Goal: Transaction & Acquisition: Purchase product/service

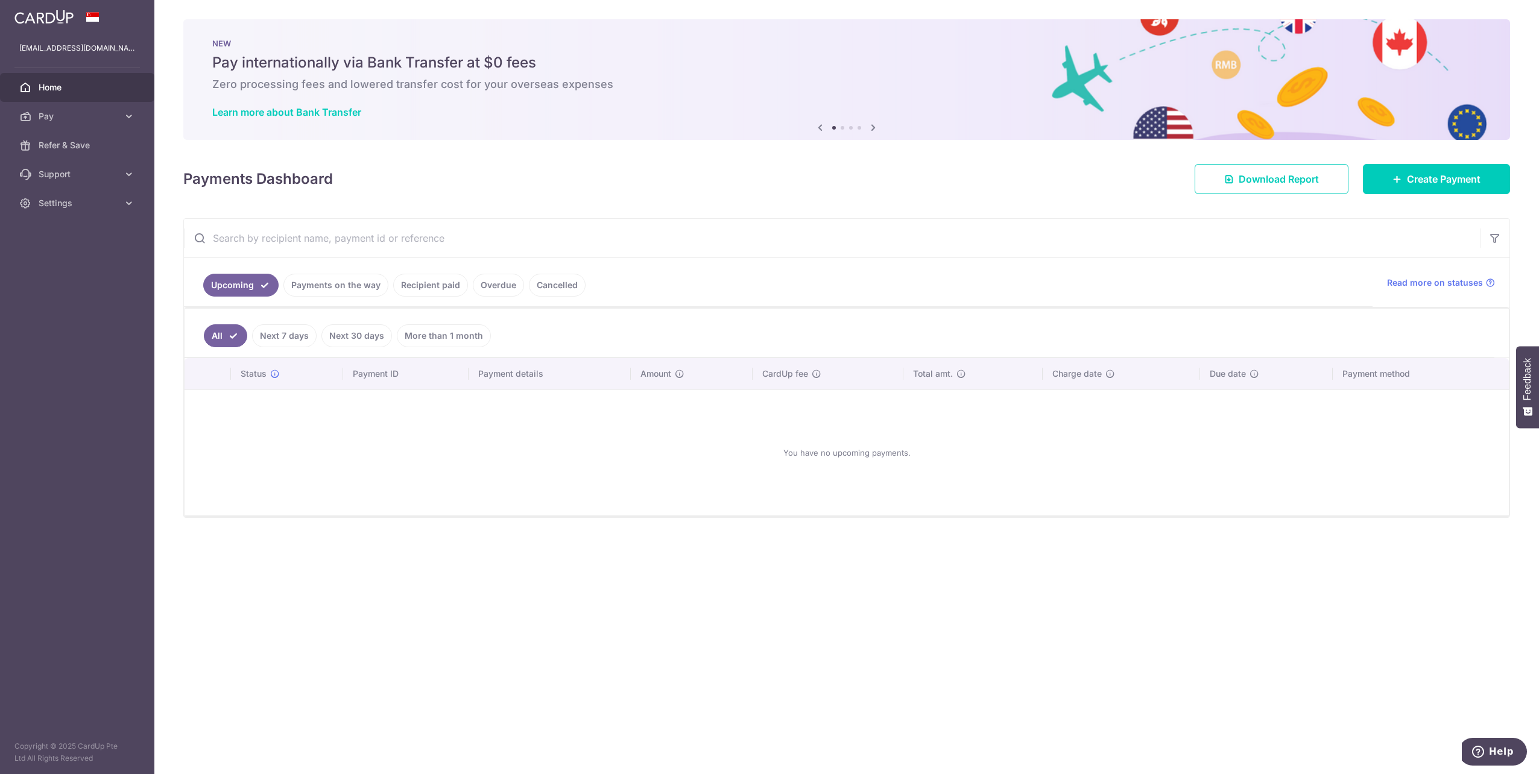
click at [65, 104] on link "Pay" at bounding box center [77, 116] width 154 height 29
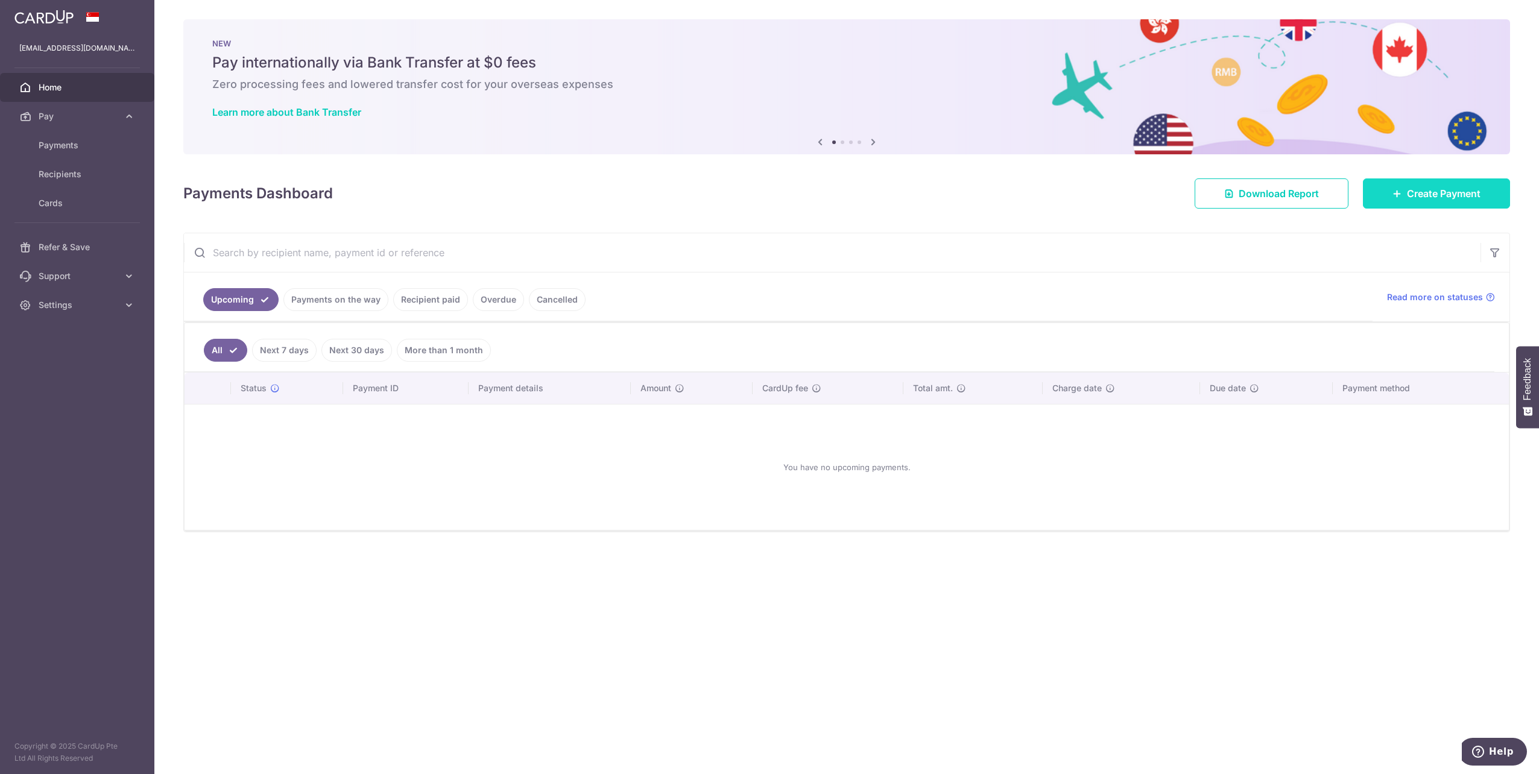
click at [1446, 200] on span "Create Payment" at bounding box center [1444, 193] width 74 height 14
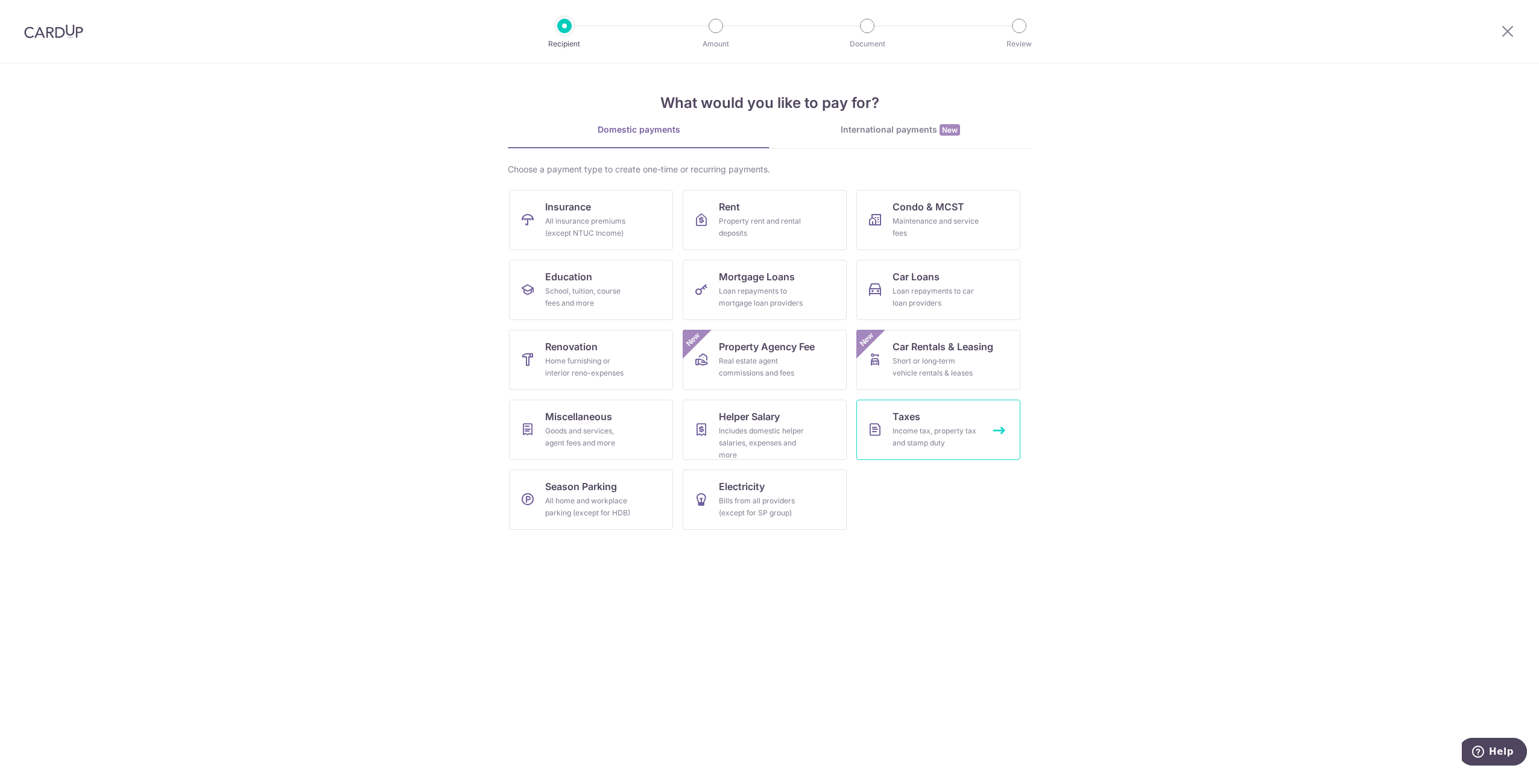
click at [873, 425] on icon at bounding box center [875, 430] width 14 height 14
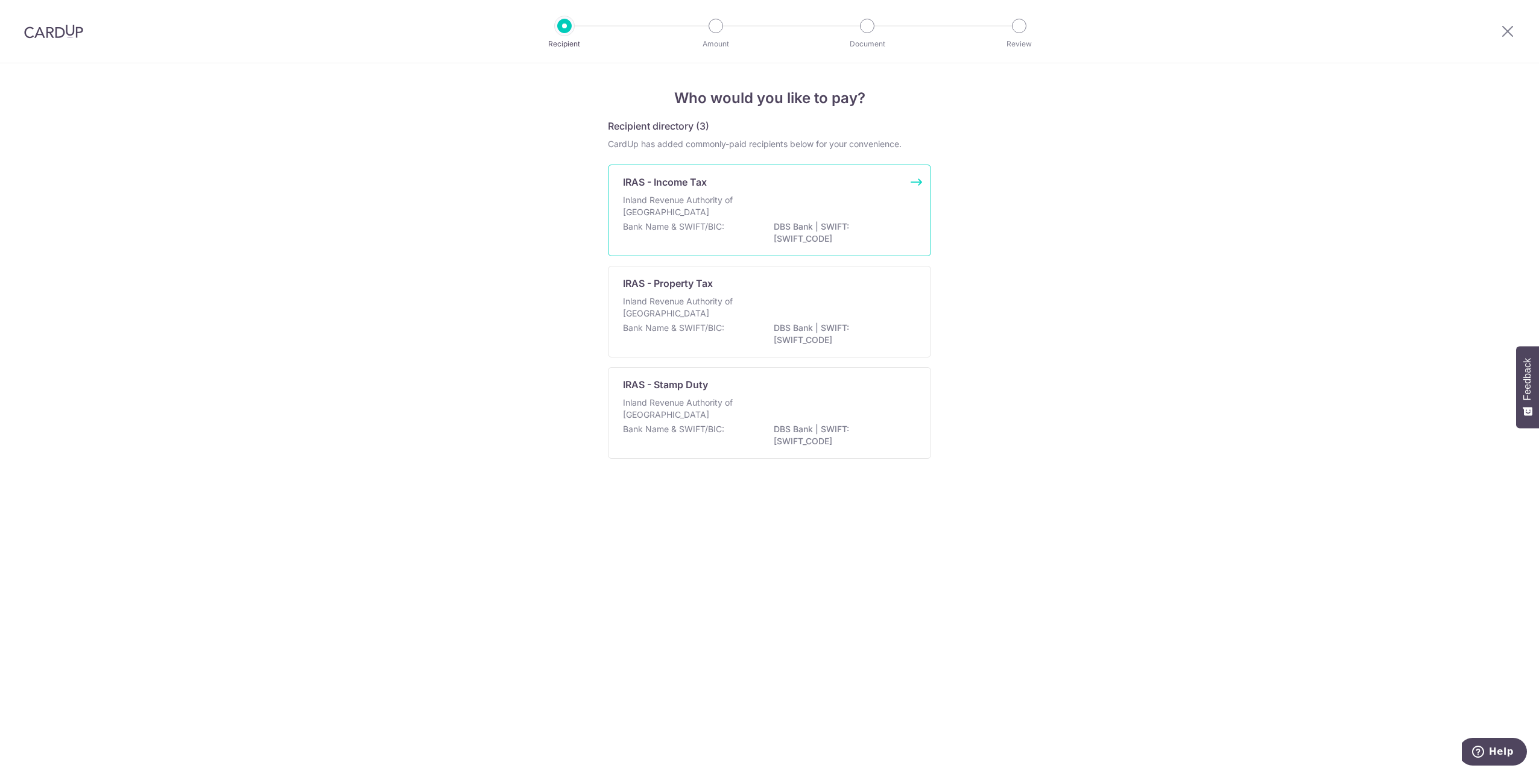
click at [704, 214] on p "Inland Revenue Authority of [GEOGRAPHIC_DATA]" at bounding box center [687, 206] width 128 height 24
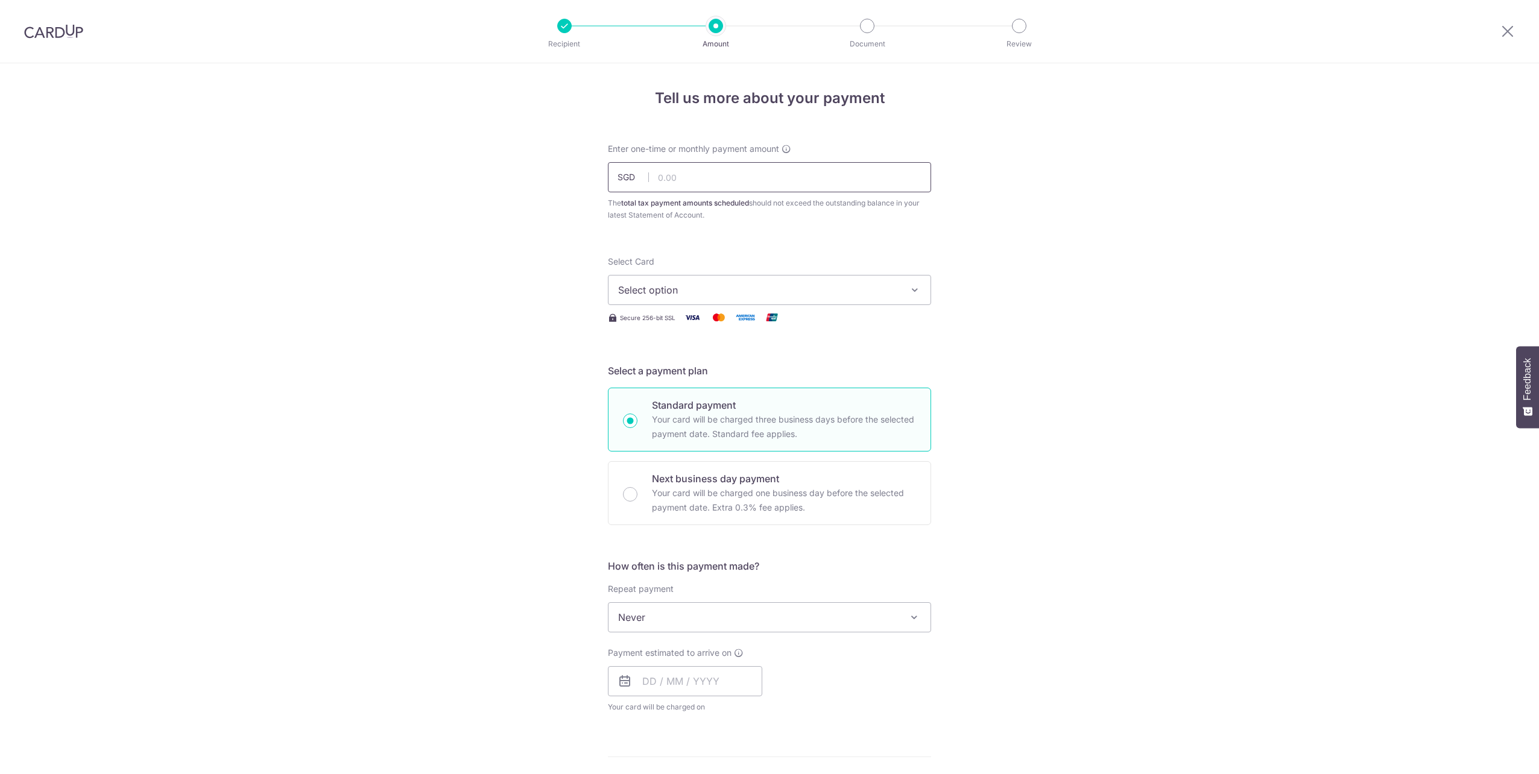
click at [711, 189] on input "text" at bounding box center [769, 177] width 323 height 30
click at [763, 171] on input "text" at bounding box center [769, 177] width 323 height 30
paste input "2,153.47"
type input "2,153.47"
click at [691, 288] on span "Select option" at bounding box center [758, 290] width 281 height 14
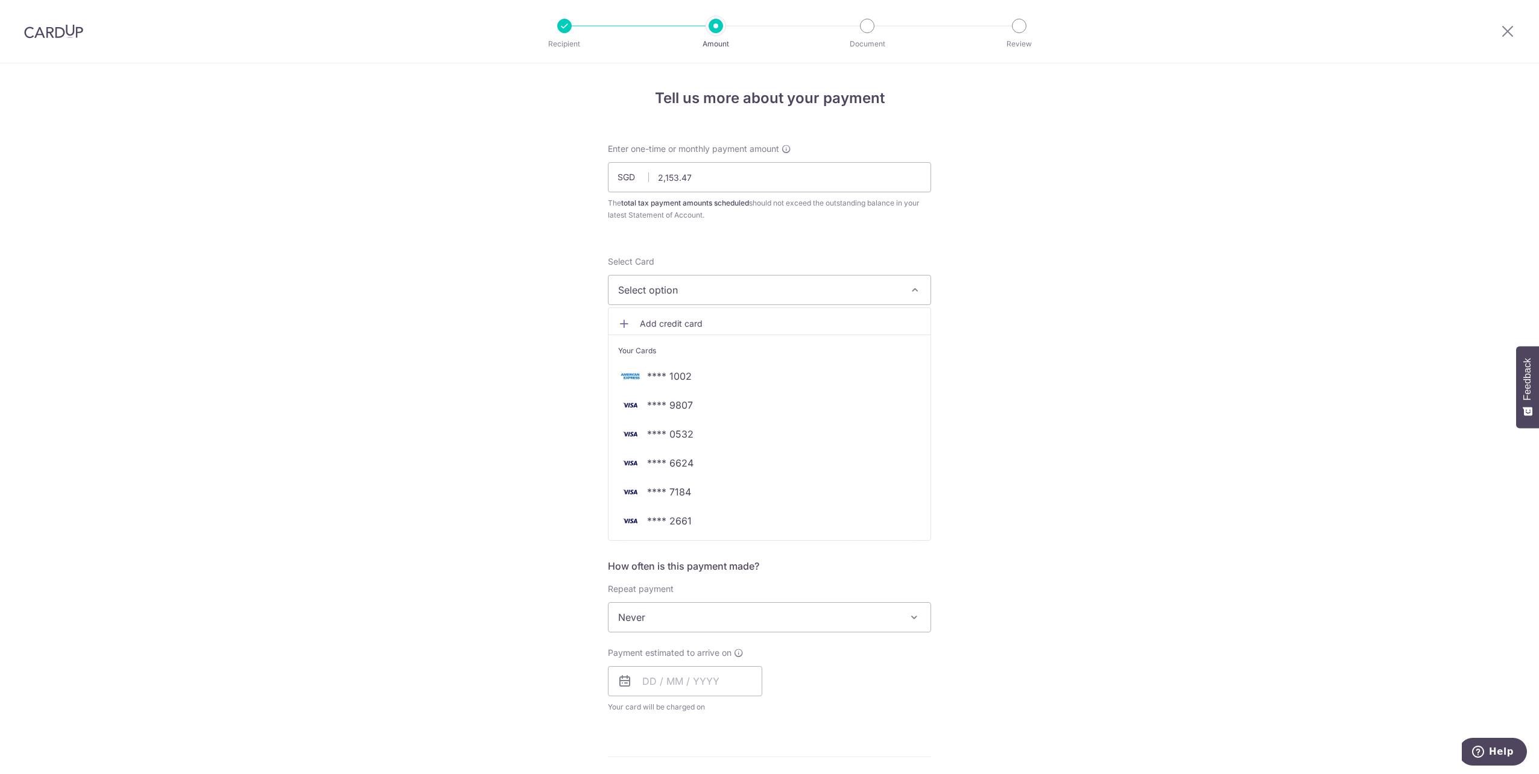
click at [1138, 86] on div "Tell us more about your payment Enter one-time or monthly payment amount SGD 2,…" at bounding box center [769, 623] width 1539 height 1120
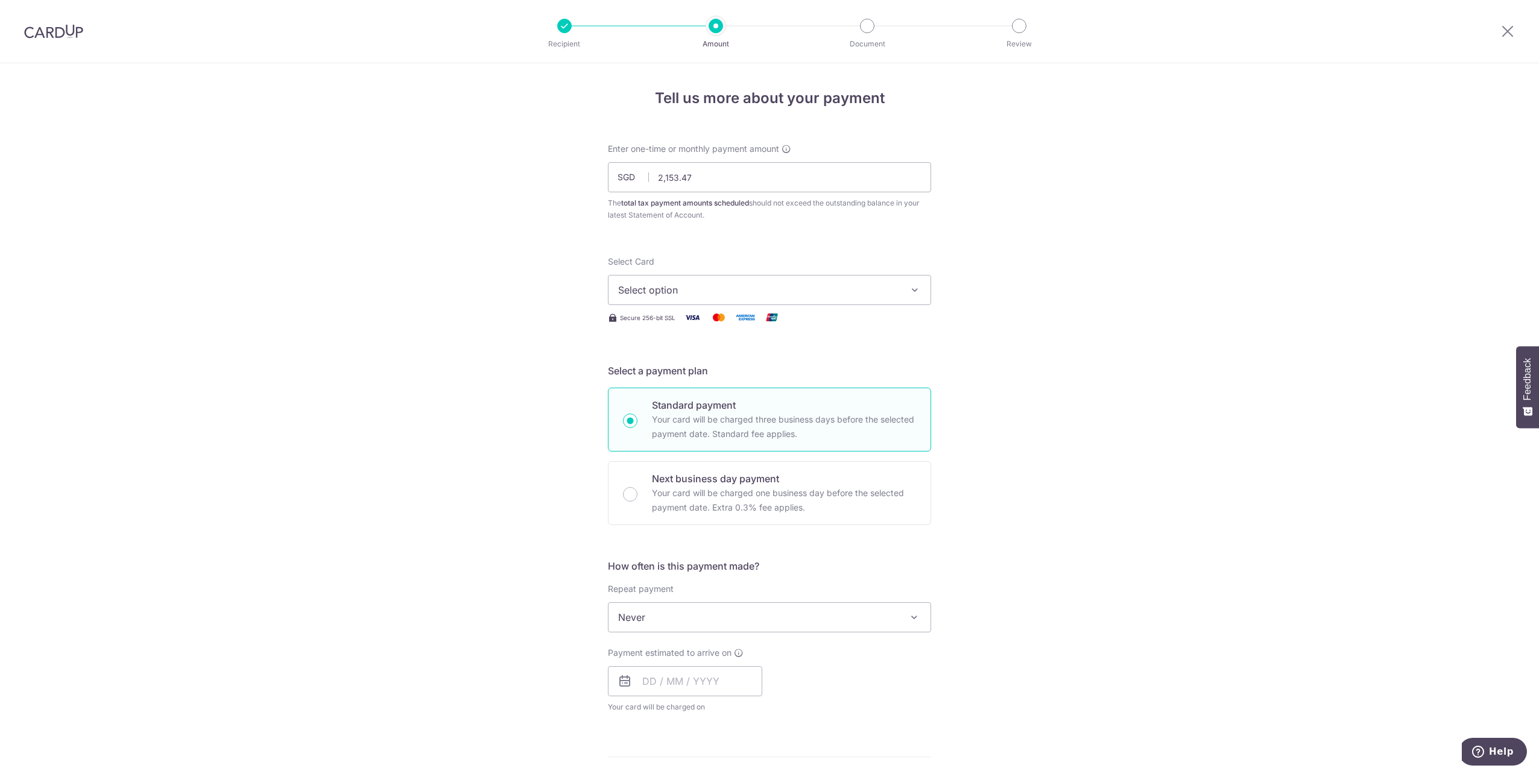
click at [783, 296] on span "Select option" at bounding box center [758, 290] width 281 height 14
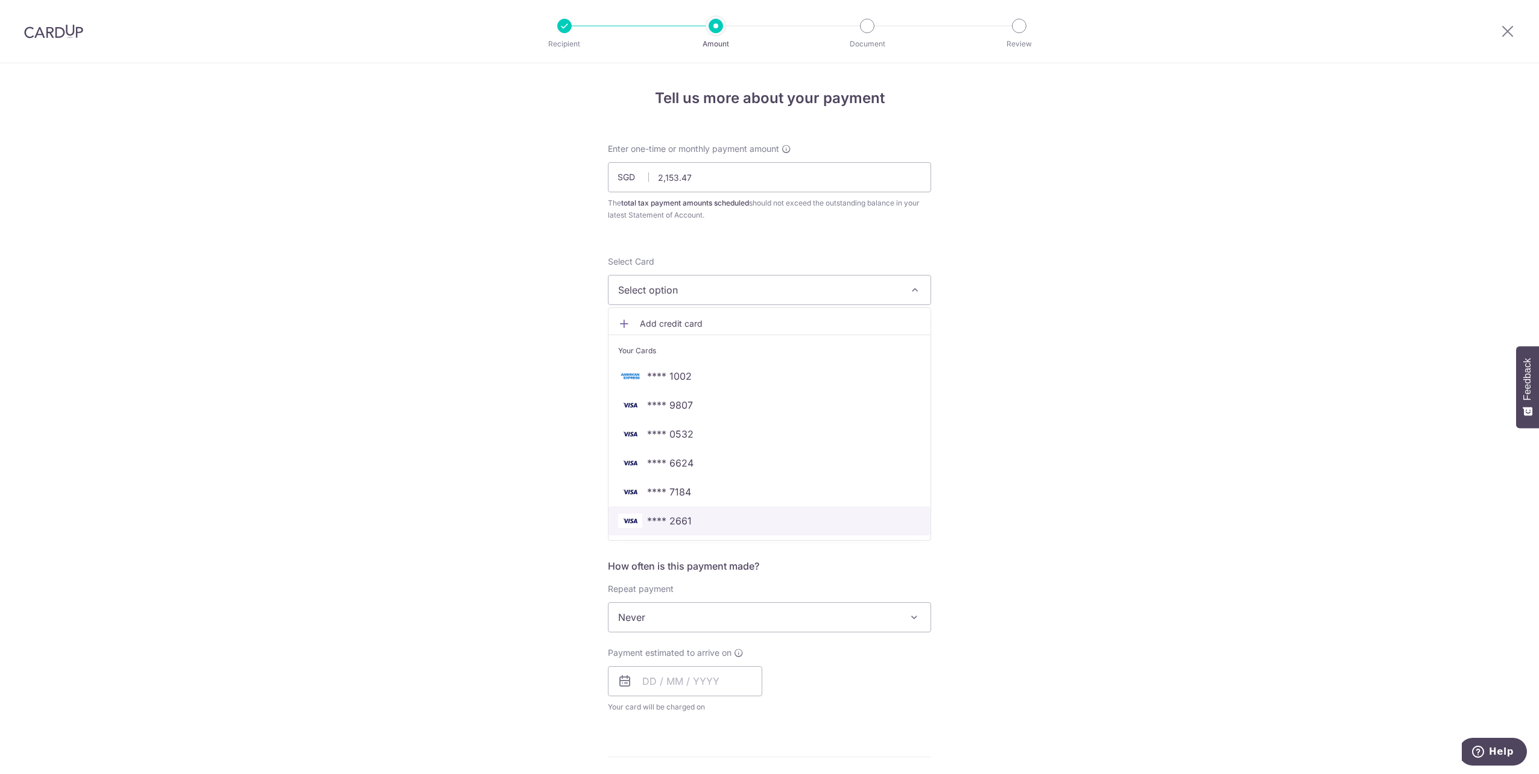
drag, startPoint x: 700, startPoint y: 529, endPoint x: 1053, endPoint y: 482, distance: 356.0
click at [700, 529] on link "**** 2661" at bounding box center [770, 521] width 322 height 29
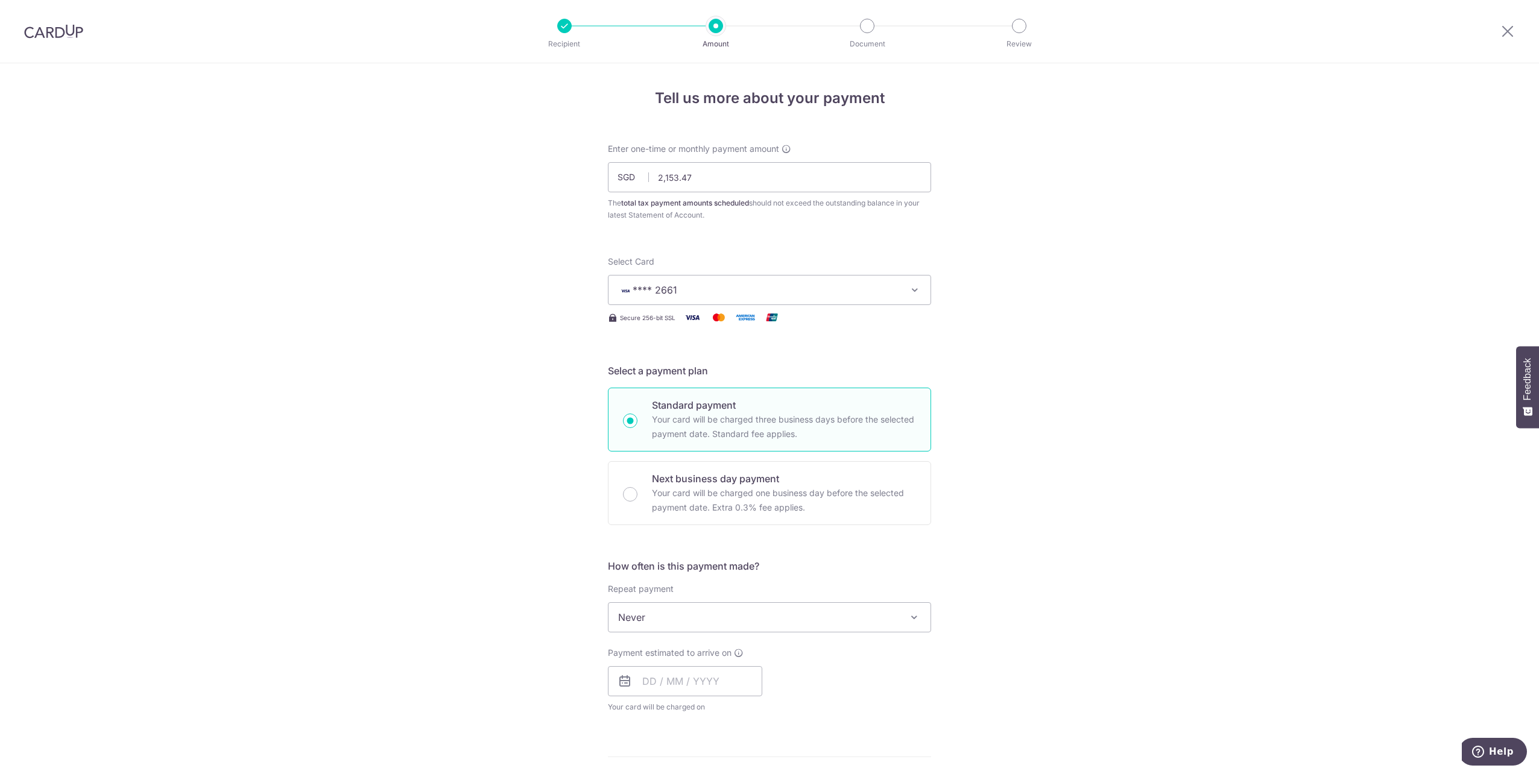
click at [1063, 478] on div "Tell us more about your payment Enter one-time or monthly payment amount SGD 2,…" at bounding box center [769, 623] width 1539 height 1120
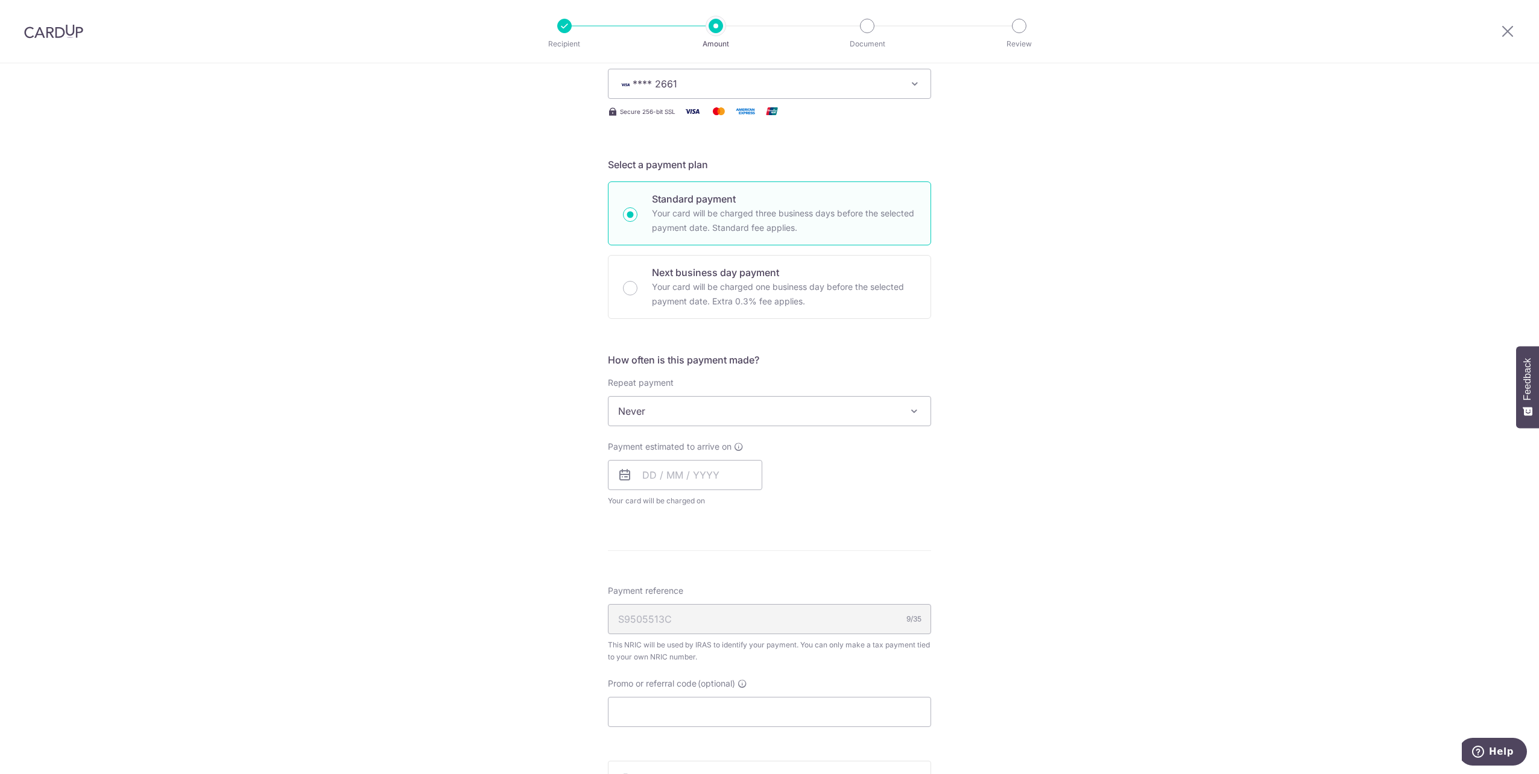
scroll to position [241, 0]
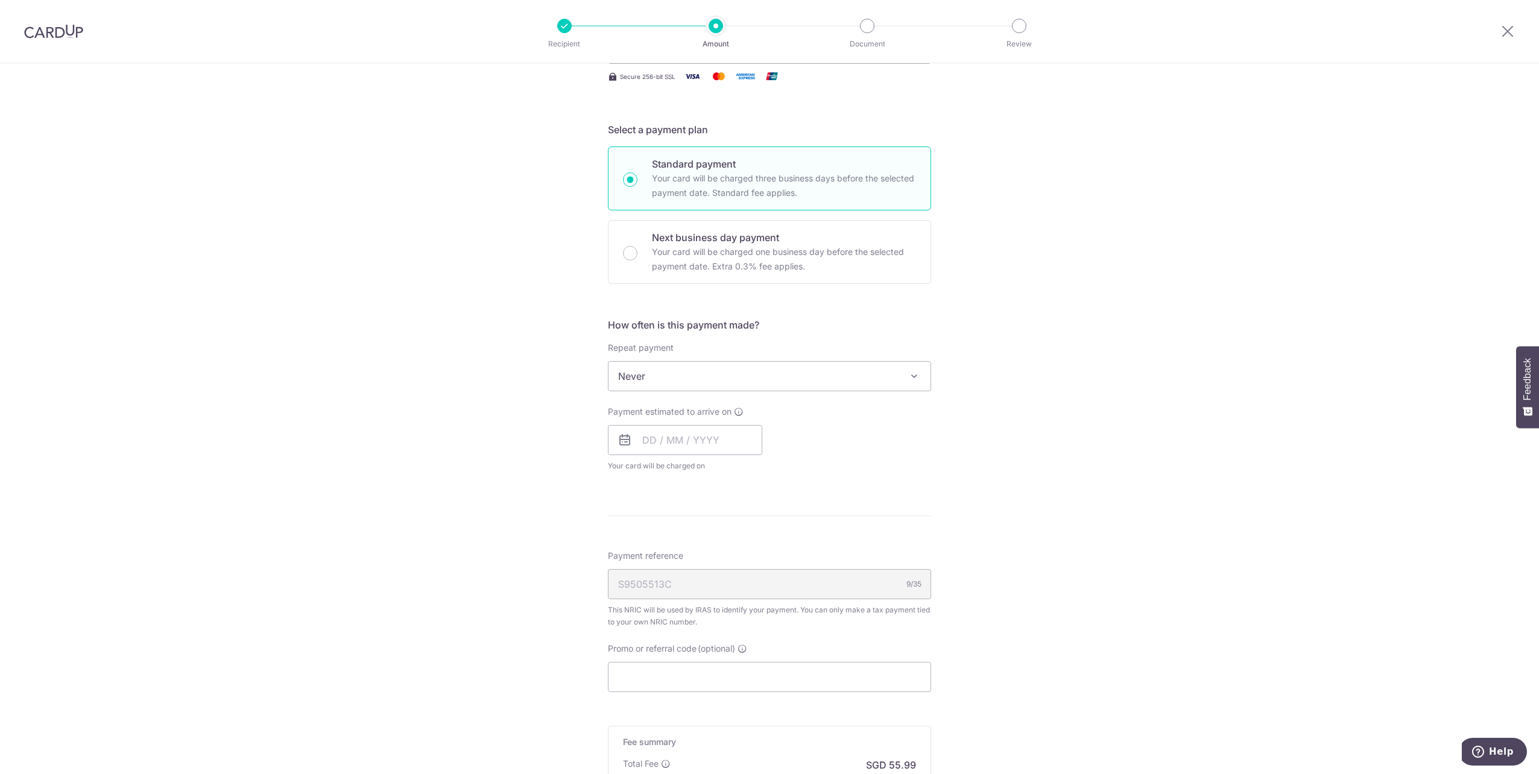
click at [685, 382] on span "Never" at bounding box center [770, 376] width 322 height 29
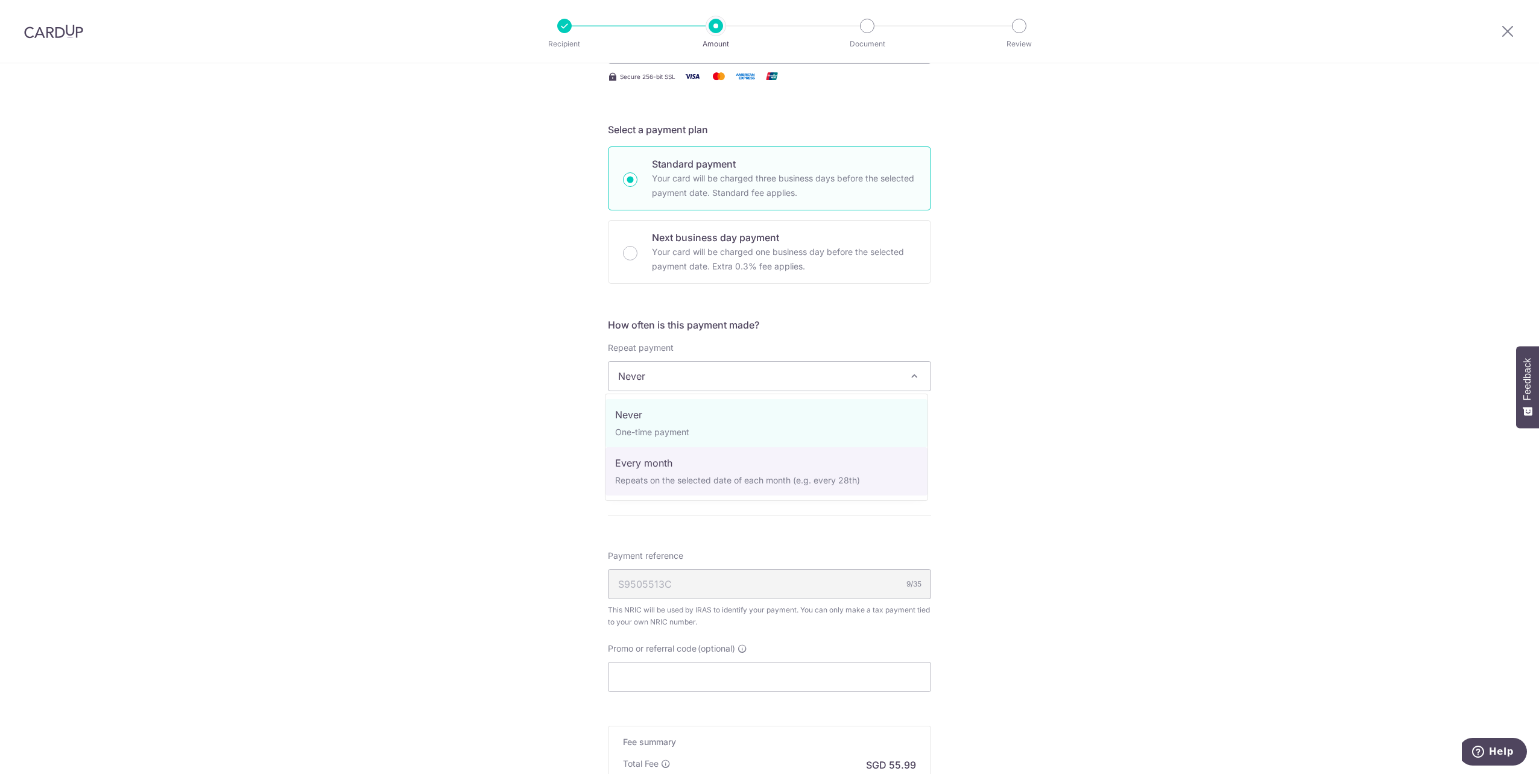
select select "3"
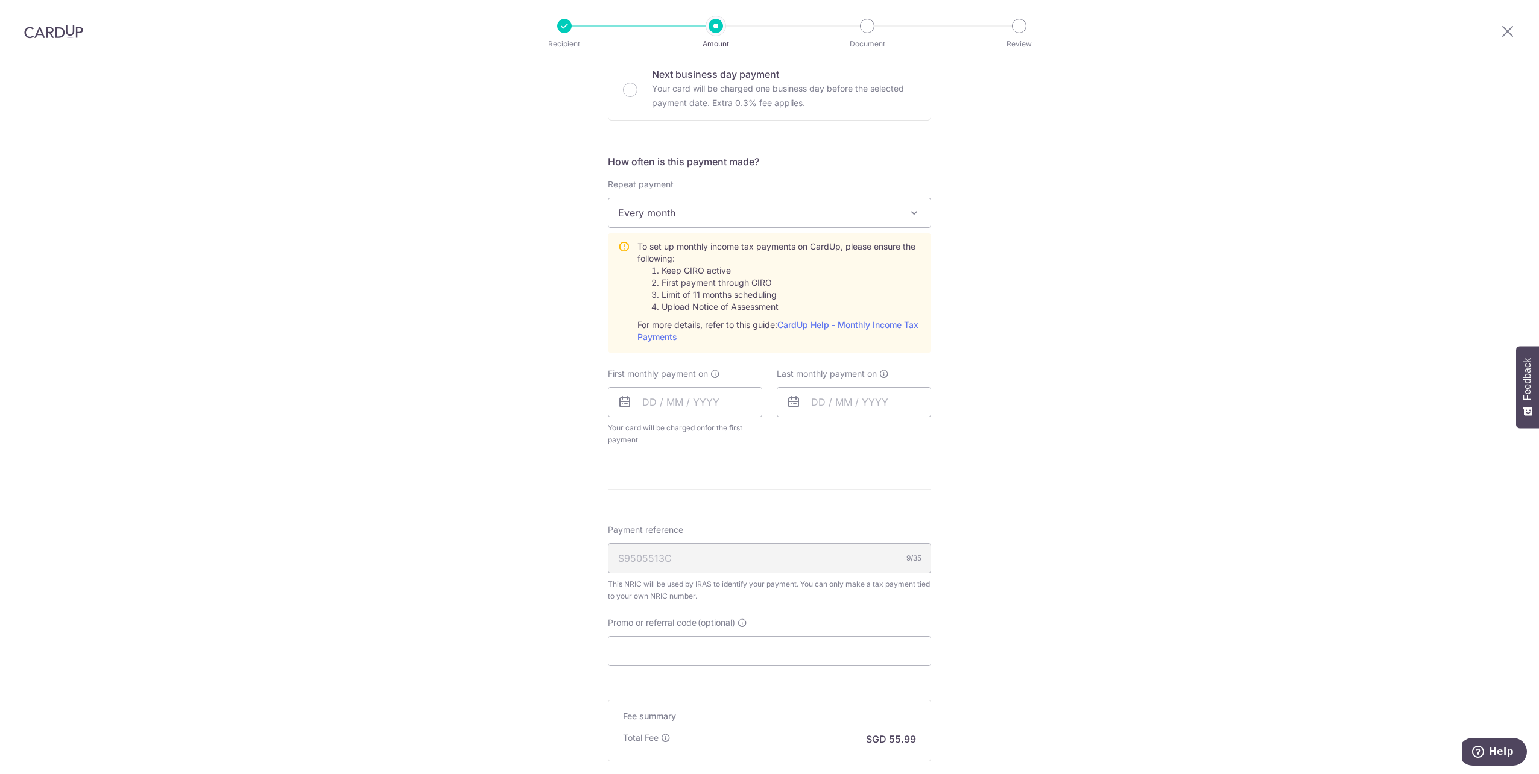
scroll to position [422, 0]
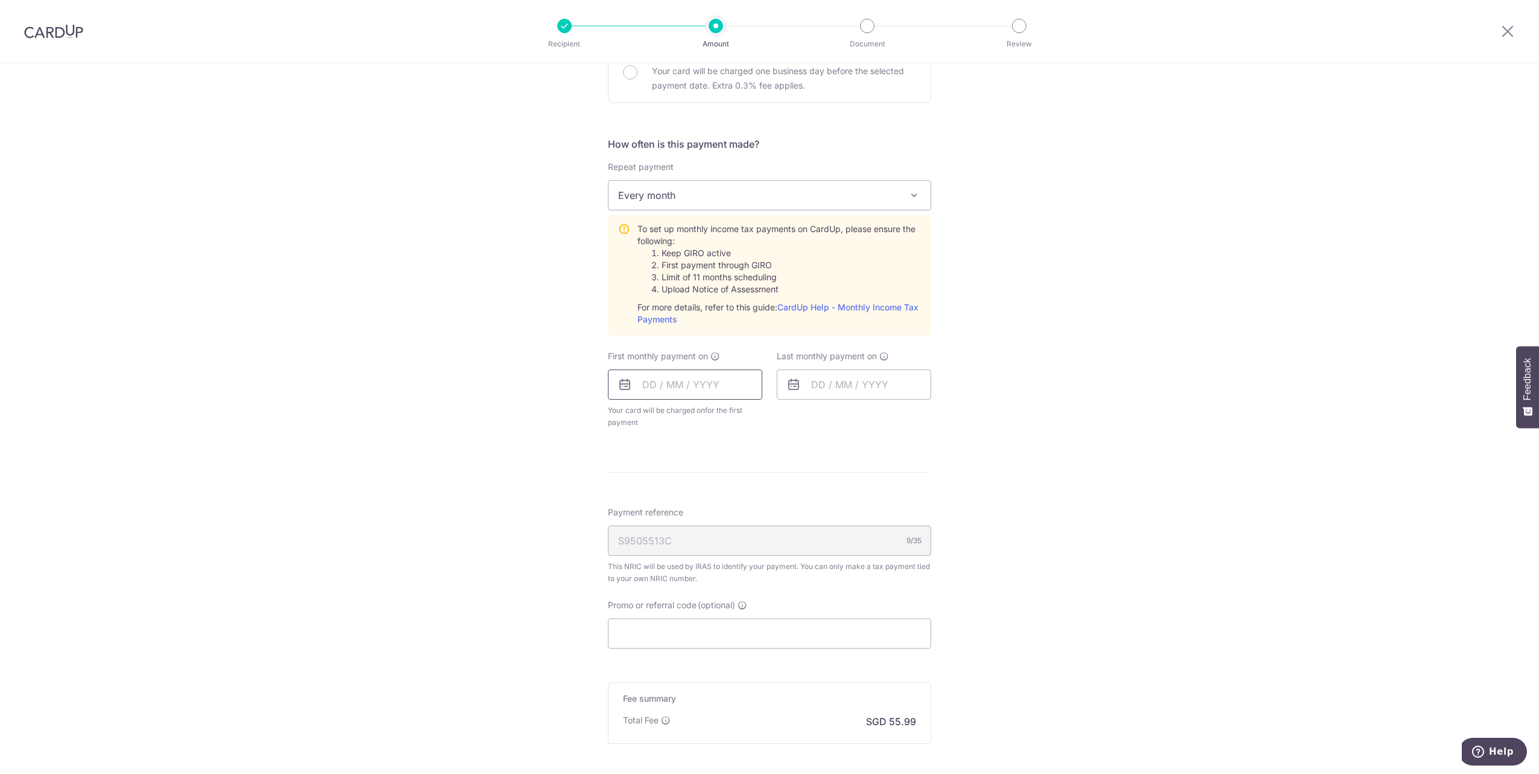
click at [704, 383] on input "text" at bounding box center [685, 385] width 154 height 30
drag, startPoint x: 701, startPoint y: 510, endPoint x: 851, endPoint y: 375, distance: 201.6
click at [701, 510] on link "15" at bounding box center [704, 518] width 19 height 19
type input "15/10/2025"
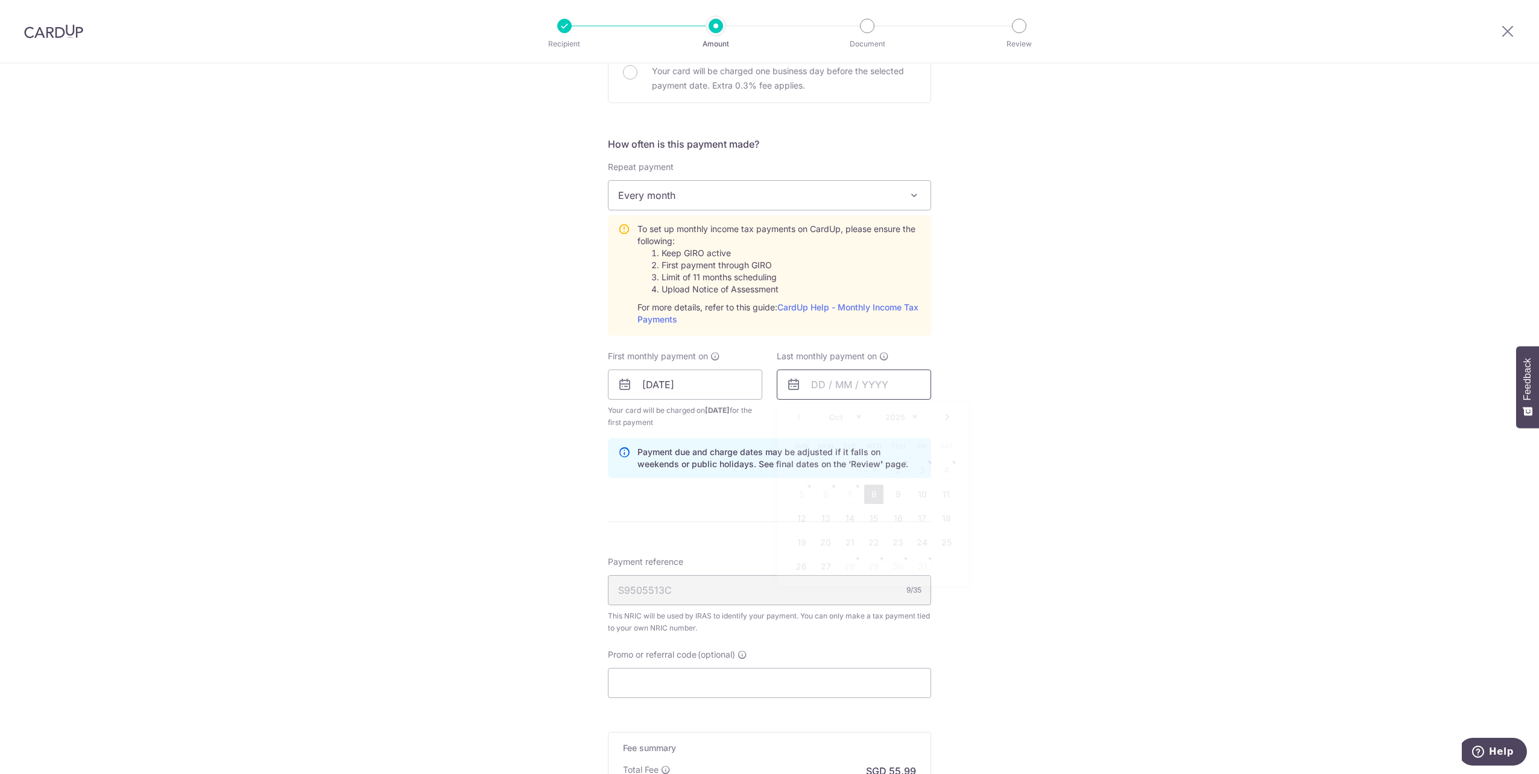
click at [843, 391] on input "text" at bounding box center [854, 385] width 154 height 30
click at [894, 417] on select "2025 2026" at bounding box center [901, 418] width 32 height 10
click at [847, 425] on div "Prev Next Jan Feb Mar Apr May Jun Jul Aug Sep Oct Nov 2025 2026" at bounding box center [873, 417] width 192 height 29
click at [862, 409] on div "Prev Next Jan Feb Mar Apr May Jun Jul Aug Sep Oct Nov 2025 2026" at bounding box center [873, 417] width 192 height 29
click at [850, 416] on select "Jan Feb Mar Apr May Jun Jul Aug Sep Oct Nov" at bounding box center [845, 418] width 32 height 10
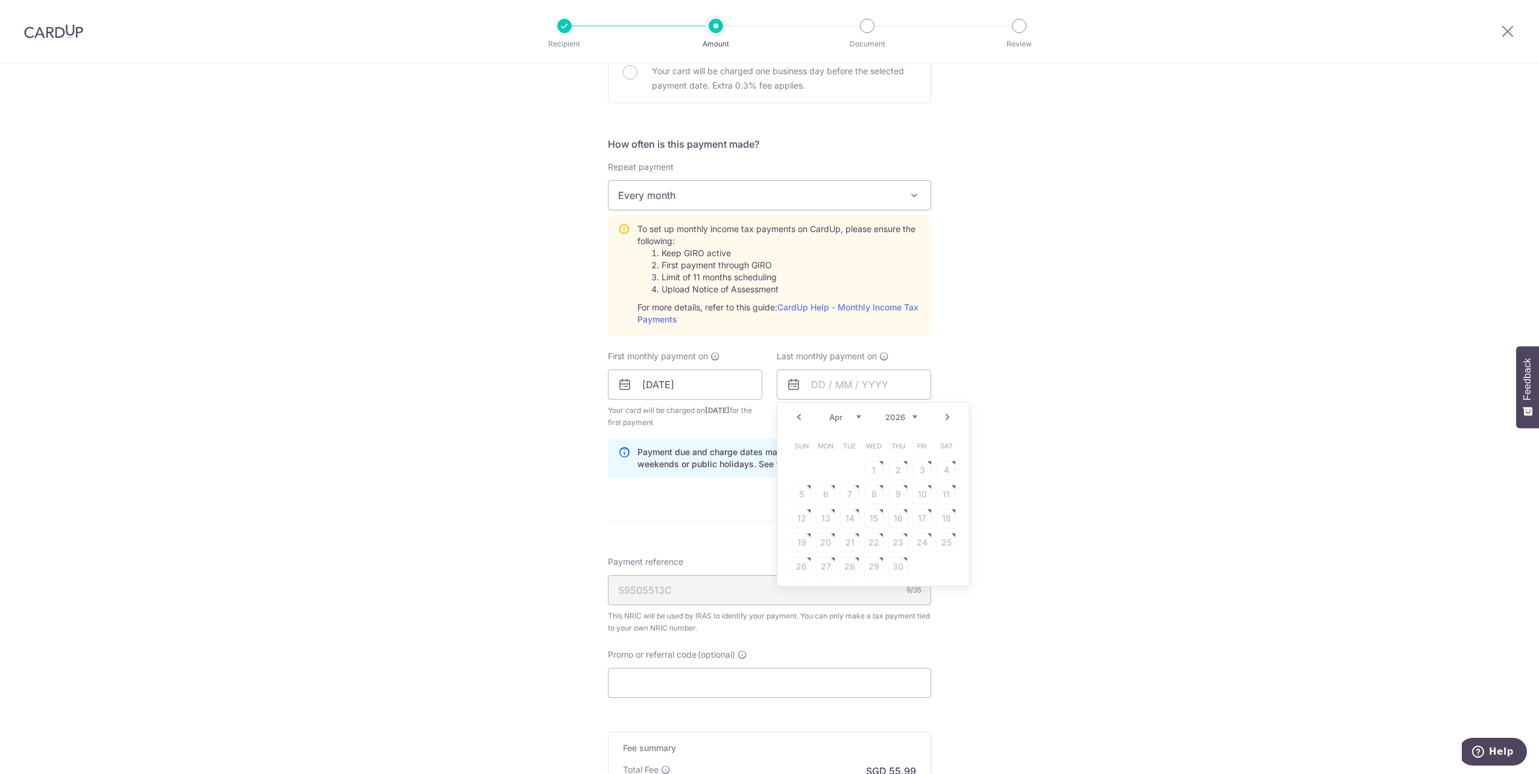
click at [873, 524] on table "Sun Mon Tue Wed Thu Fri Sat 1 2 3 4 5 6 7 8 9 10 11 12 13 14 15 16 17 18 19 20 …" at bounding box center [874, 506] width 169 height 145
click at [873, 517] on table "Sun Mon Tue Wed Thu Fri Sat 1 2 3 4 5 6 7 8 9 10 11 12 13 14 15 16 17 18 19 20 …" at bounding box center [874, 506] width 169 height 145
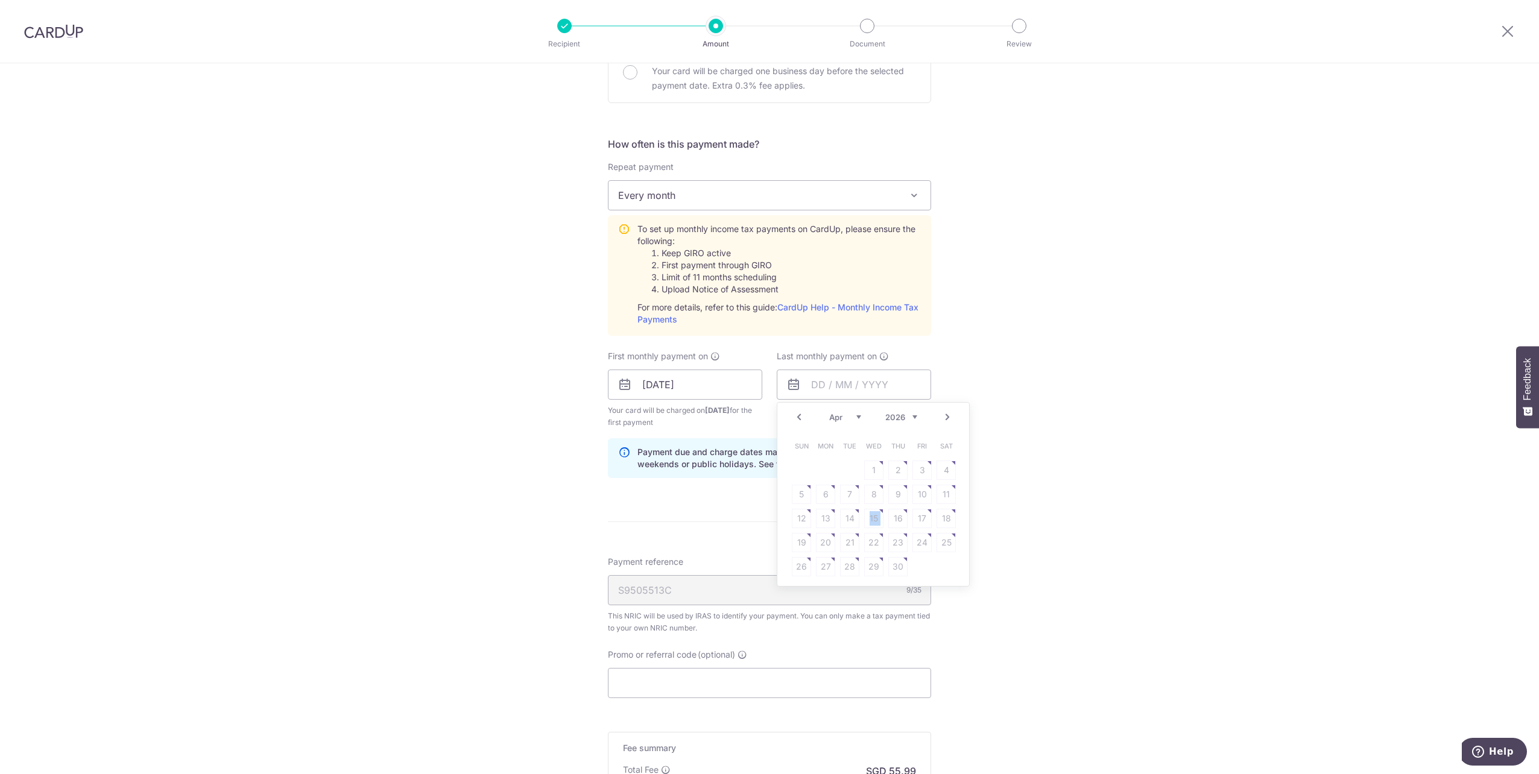
click at [873, 517] on table "Sun Mon Tue Wed Thu Fri Sat 1 2 3 4 5 6 7 8 9 10 11 12 13 14 15 16 17 18 19 20 …" at bounding box center [874, 506] width 169 height 145
click at [897, 522] on table "Sun Mon Tue Wed Thu Fri Sat 1 2 3 4 5 6 7 8 9 10 11 12 13 14 15 16 17 18 19 20 …" at bounding box center [874, 506] width 169 height 145
click at [1120, 451] on div "Tell us more about your payment Enter one-time or monthly payment amount SGD 2,…" at bounding box center [769, 294] width 1539 height 1307
click at [876, 388] on input "text" at bounding box center [854, 385] width 154 height 30
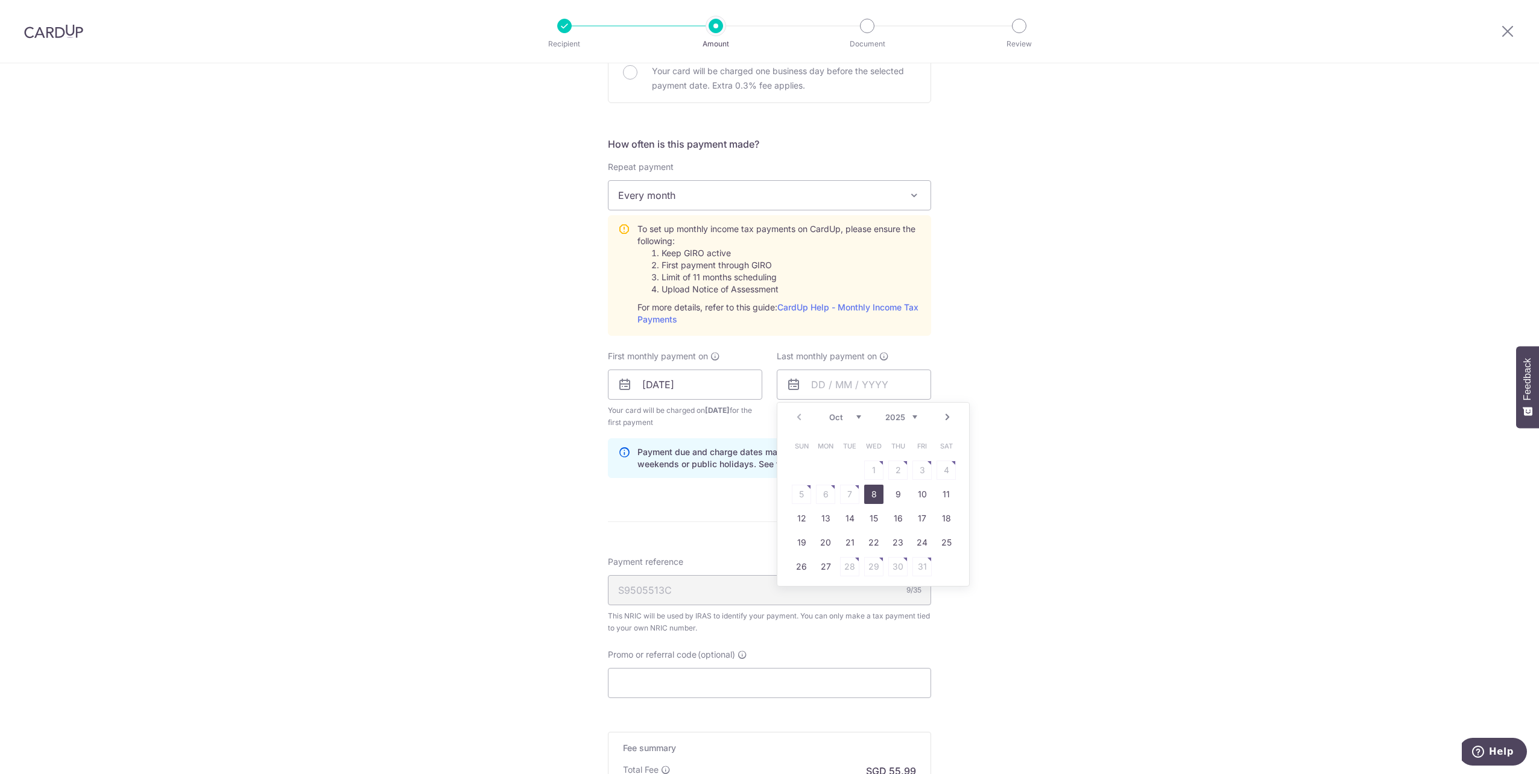
click at [940, 411] on link "Next" at bounding box center [947, 417] width 14 height 14
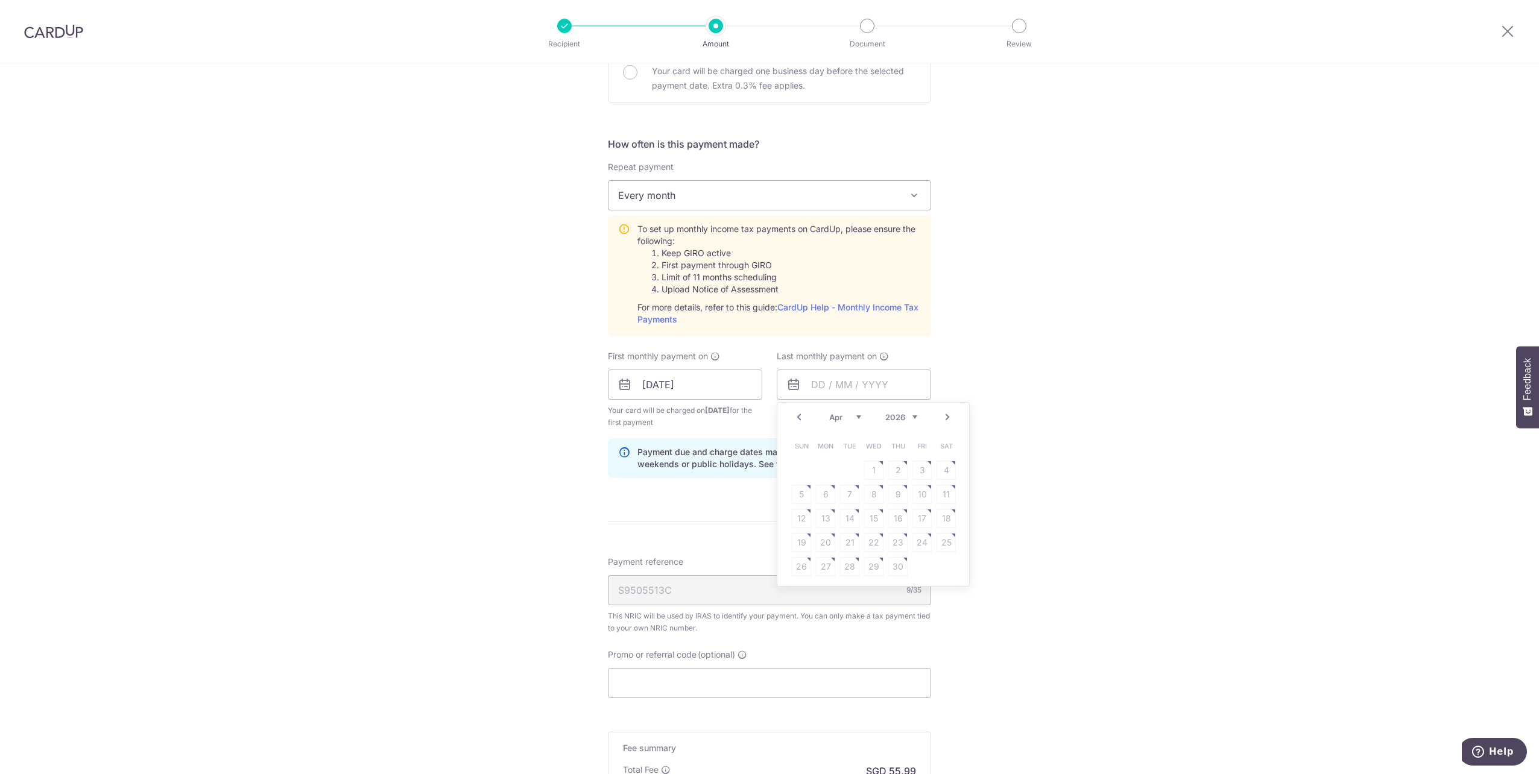
click at [879, 520] on table "Sun Mon Tue Wed Thu Fri Sat 1 2 3 4 5 6 7 8 9 10 11 12 13 14 15 16 17 18 19 20 …" at bounding box center [874, 506] width 169 height 145
drag, startPoint x: 879, startPoint y: 520, endPoint x: 975, endPoint y: 486, distance: 101.7
click at [990, 480] on div "Tell us more about your payment Enter one-time or monthly payment amount SGD 2,…" at bounding box center [769, 294] width 1539 height 1307
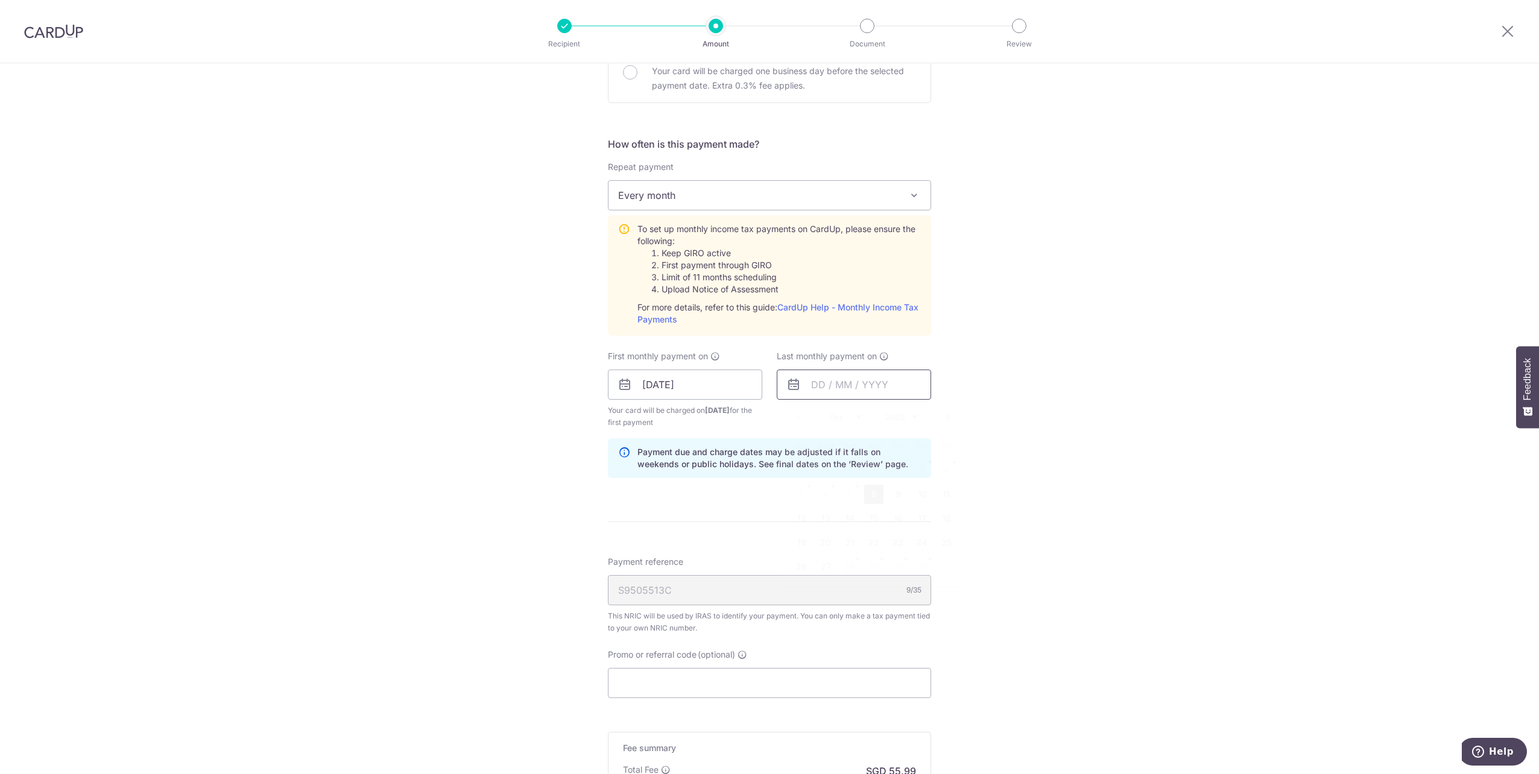
click at [907, 380] on input "text" at bounding box center [854, 385] width 154 height 30
click at [940, 419] on link "Next" at bounding box center [947, 417] width 14 height 14
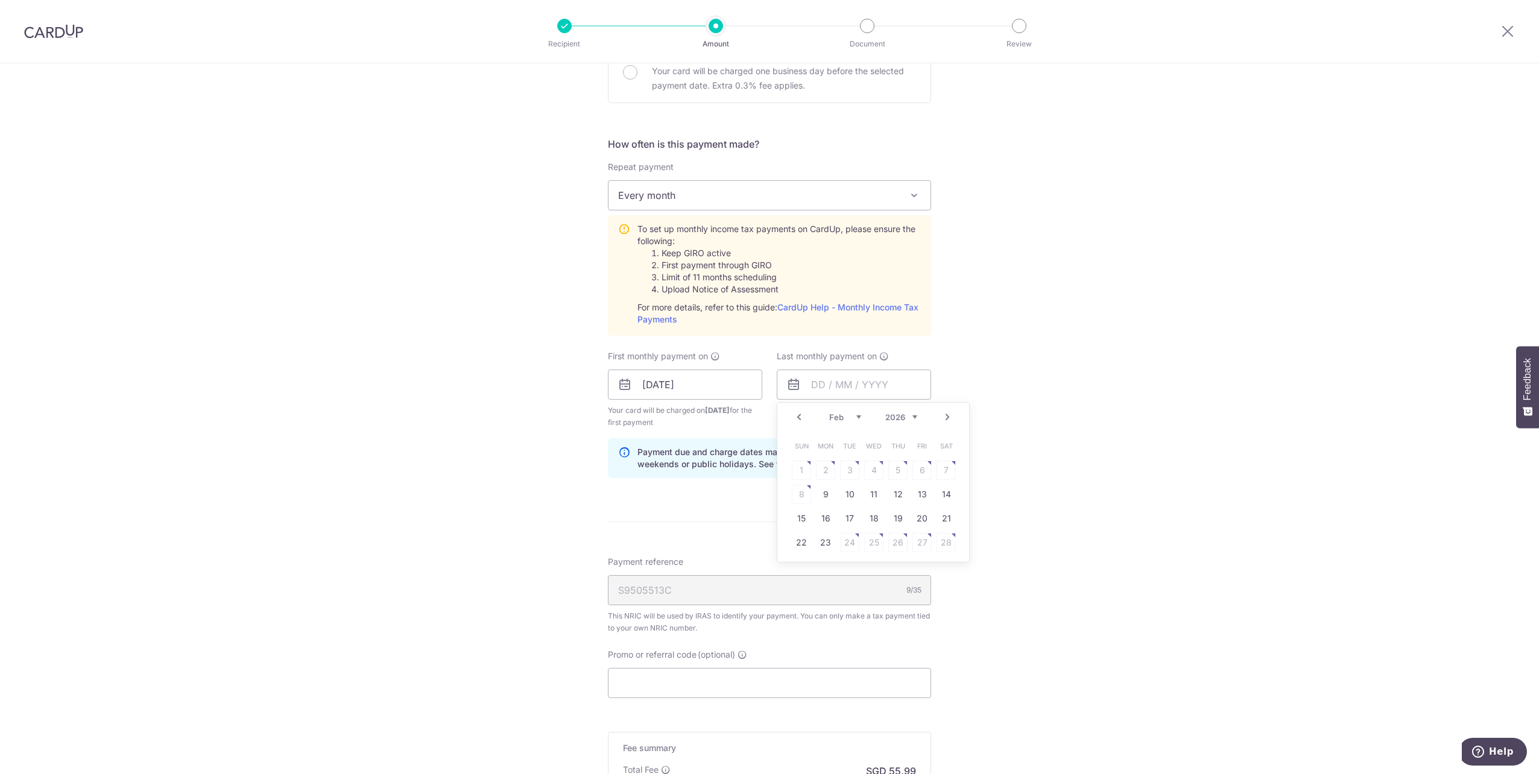
click at [940, 419] on link "Next" at bounding box center [947, 417] width 14 height 14
click at [875, 543] on link "25" at bounding box center [873, 542] width 19 height 19
type input "25/03/2026"
click at [1075, 467] on div "Tell us more about your payment Enter one-time or monthly payment amount SGD 2,…" at bounding box center [769, 294] width 1539 height 1307
click at [724, 378] on input "[DATE]" at bounding box center [685, 385] width 154 height 30
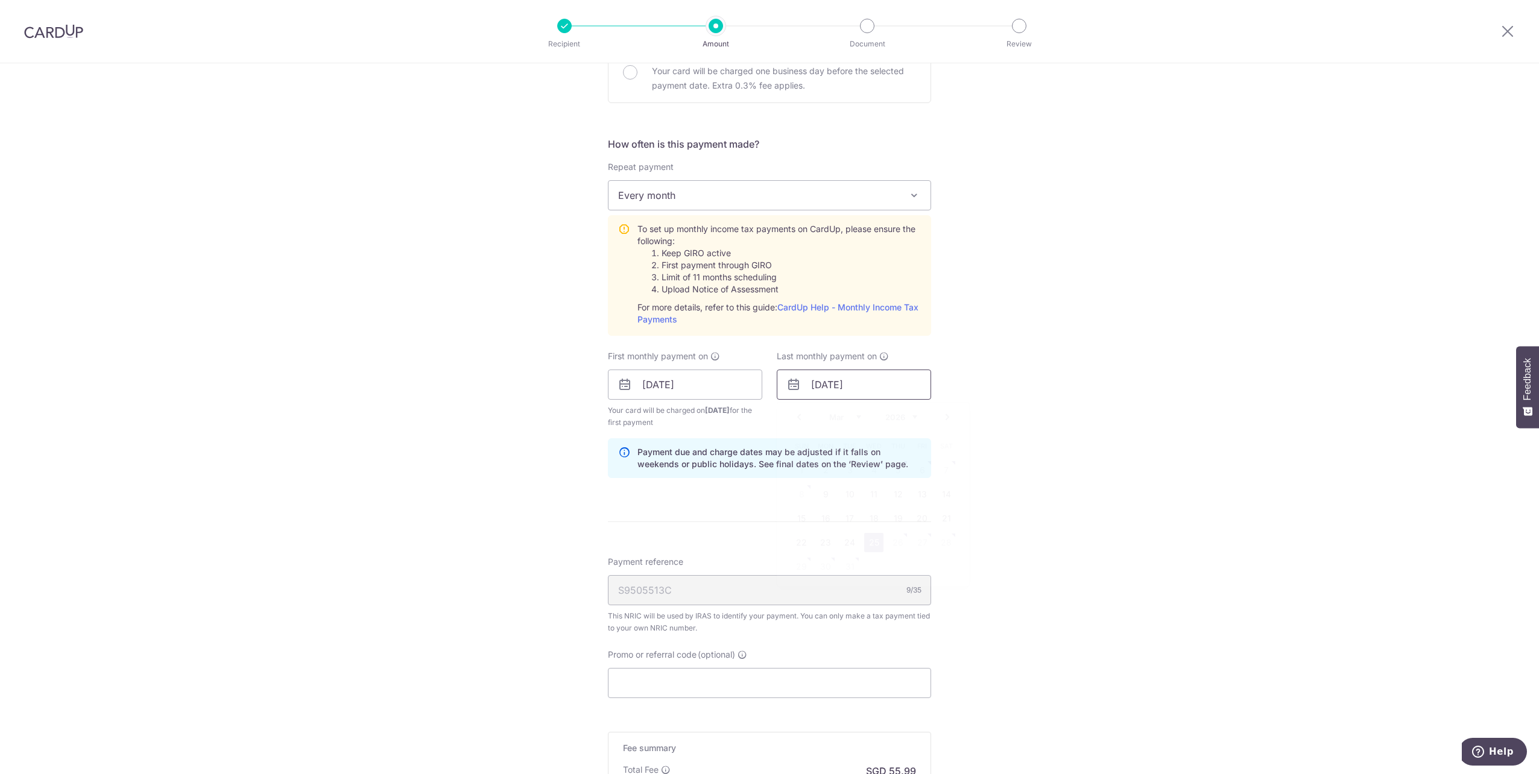
click at [908, 382] on input "25/03/2026" at bounding box center [854, 385] width 154 height 30
click at [1027, 344] on div "Tell us more about your payment Enter one-time or monthly payment amount SGD 2,…" at bounding box center [769, 294] width 1539 height 1307
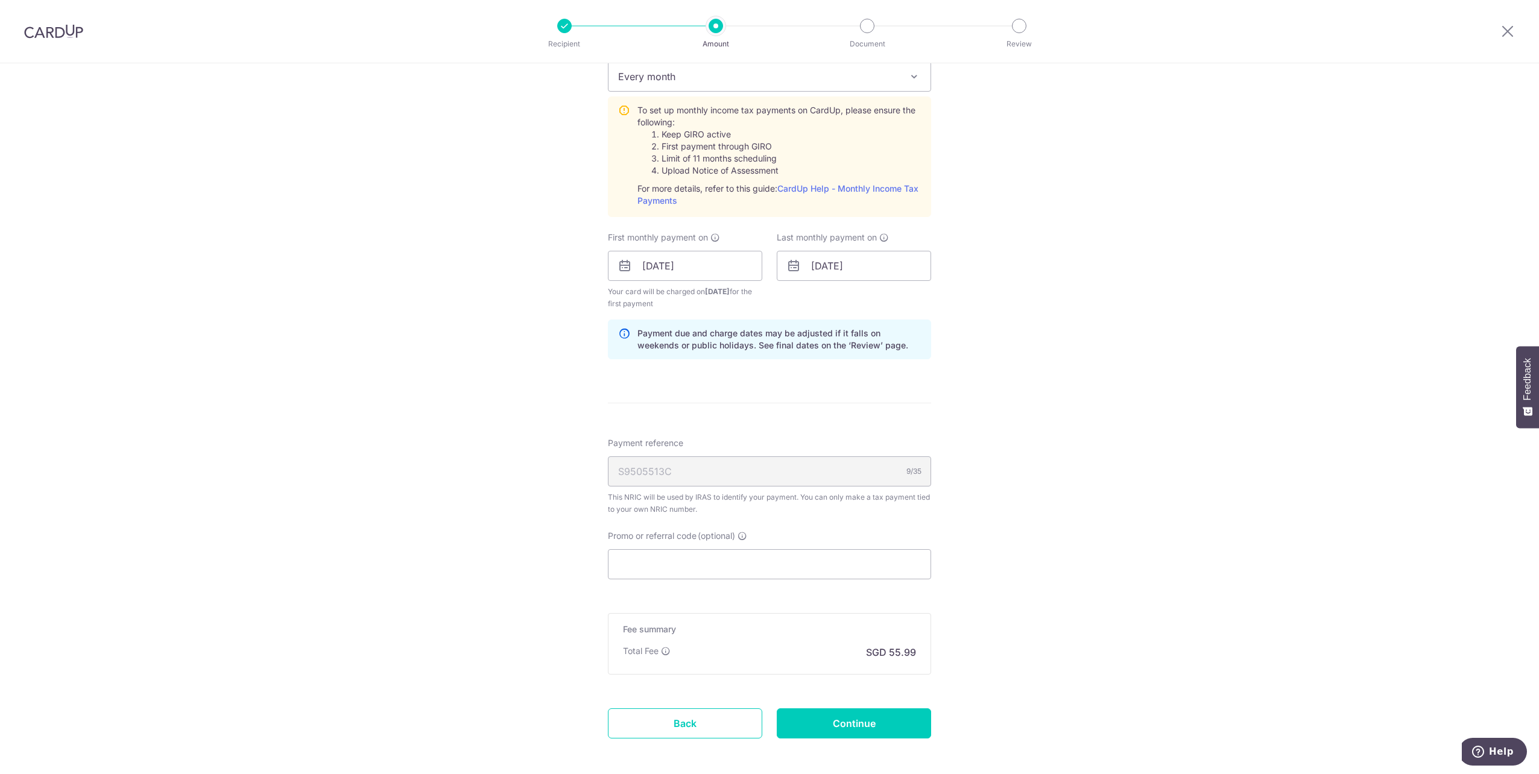
scroll to position [543, 0]
click at [856, 250] on input "25/03/2026" at bounding box center [854, 264] width 154 height 30
click at [946, 297] on link "Next" at bounding box center [947, 297] width 14 height 14
click at [1080, 314] on div "Tell us more about your payment Enter one-time or monthly payment amount SGD 2,…" at bounding box center [769, 174] width 1539 height 1307
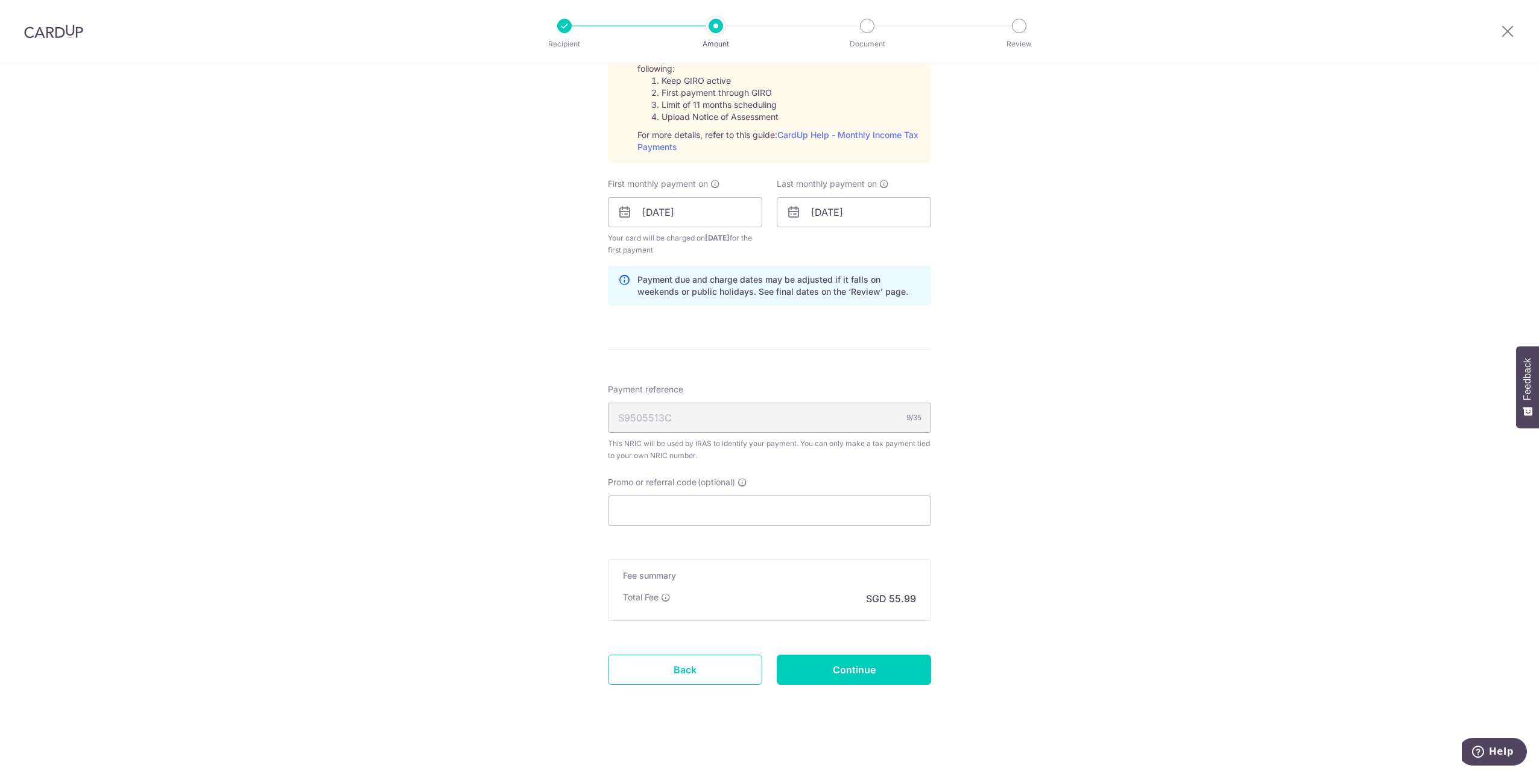
scroll to position [596, 0]
click at [696, 509] on input "Promo or referral code (optional)" at bounding box center [769, 510] width 323 height 30
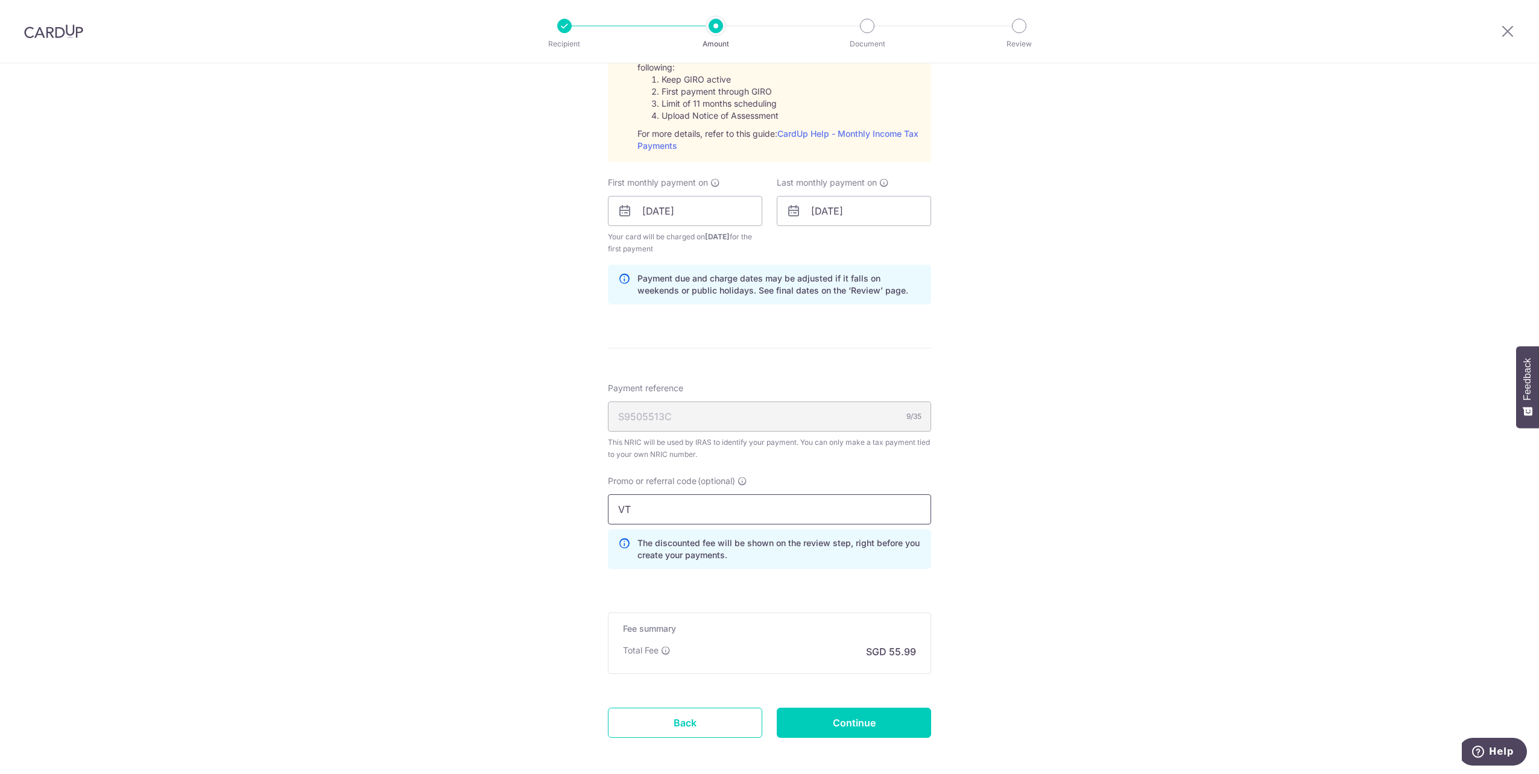
type input "V"
type input "VTAX25R"
click at [1066, 507] on div "Tell us more about your payment Enter one-time or monthly payment amount SGD 2,…" at bounding box center [769, 147] width 1539 height 1361
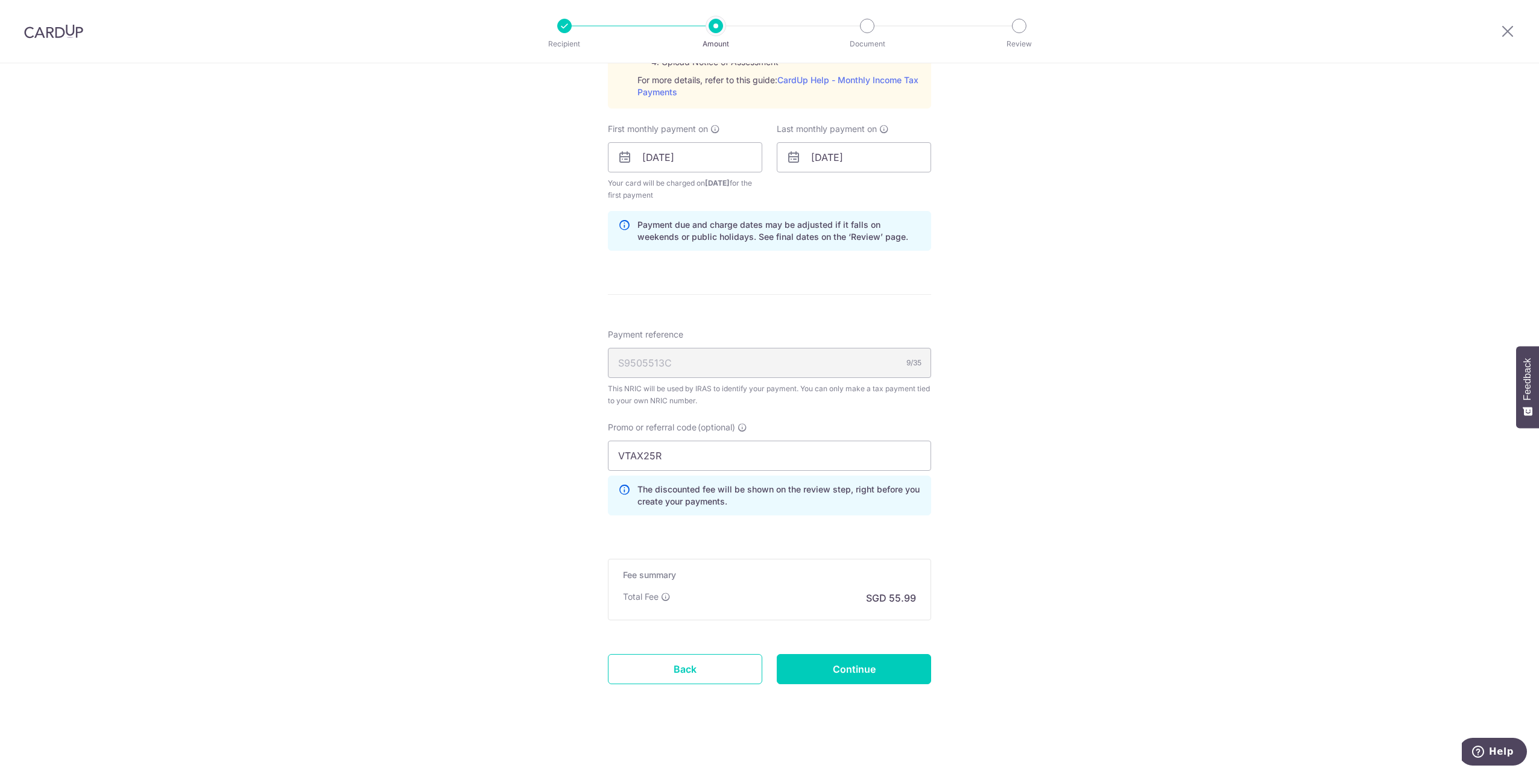
scroll to position [650, 0]
click at [981, 536] on div "Tell us more about your payment Enter one-time or monthly payment amount SGD 2,…" at bounding box center [769, 93] width 1539 height 1361
click at [858, 668] on input "Continue" at bounding box center [854, 669] width 154 height 30
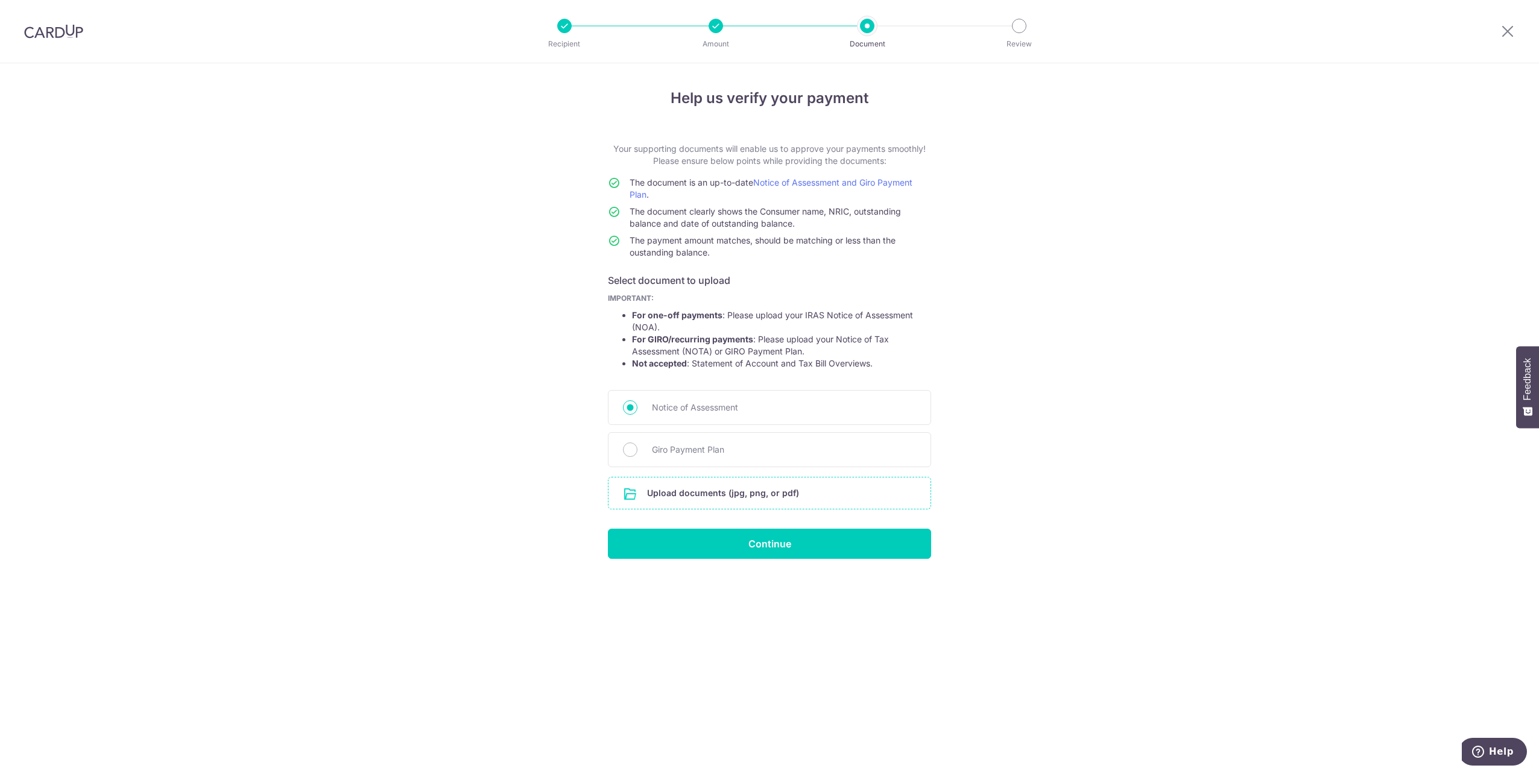
click at [701, 495] on input "file" at bounding box center [770, 493] width 322 height 31
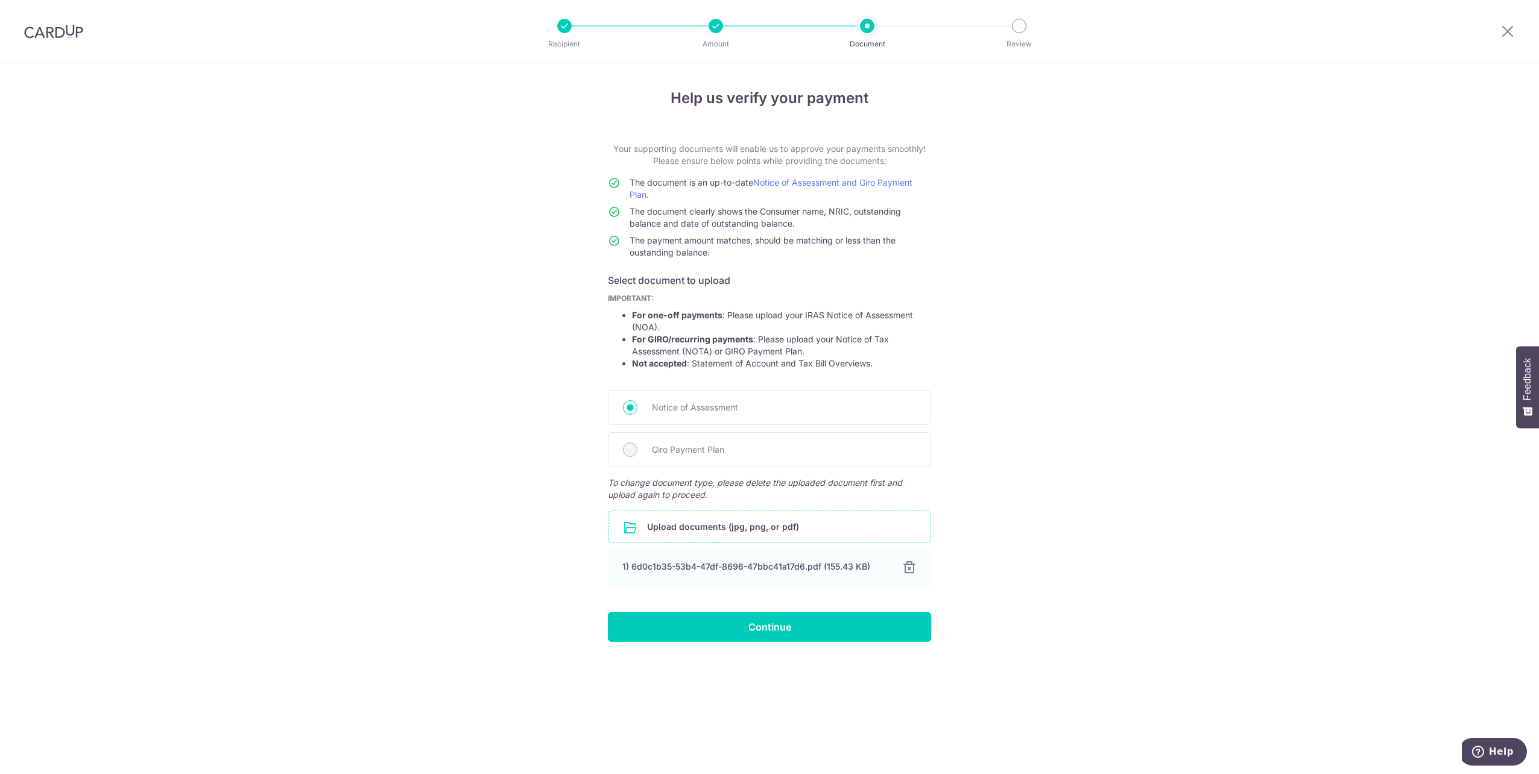
click at [727, 642] on div "Help us verify your payment Your supporting documents will enable us to approve…" at bounding box center [769, 418] width 1539 height 711
click at [742, 625] on input "Continue" at bounding box center [769, 627] width 323 height 30
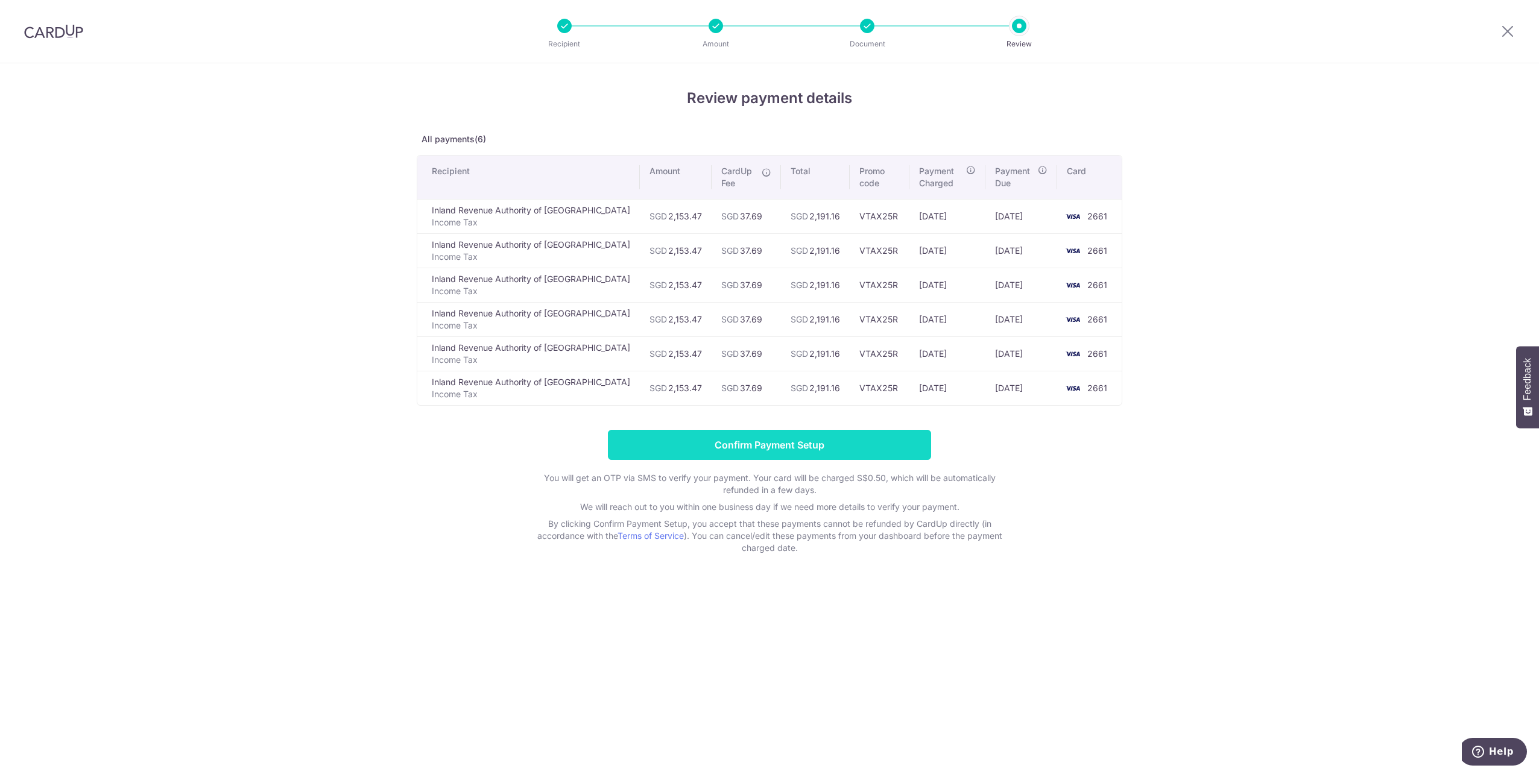
click at [780, 445] on input "Confirm Payment Setup" at bounding box center [769, 445] width 323 height 30
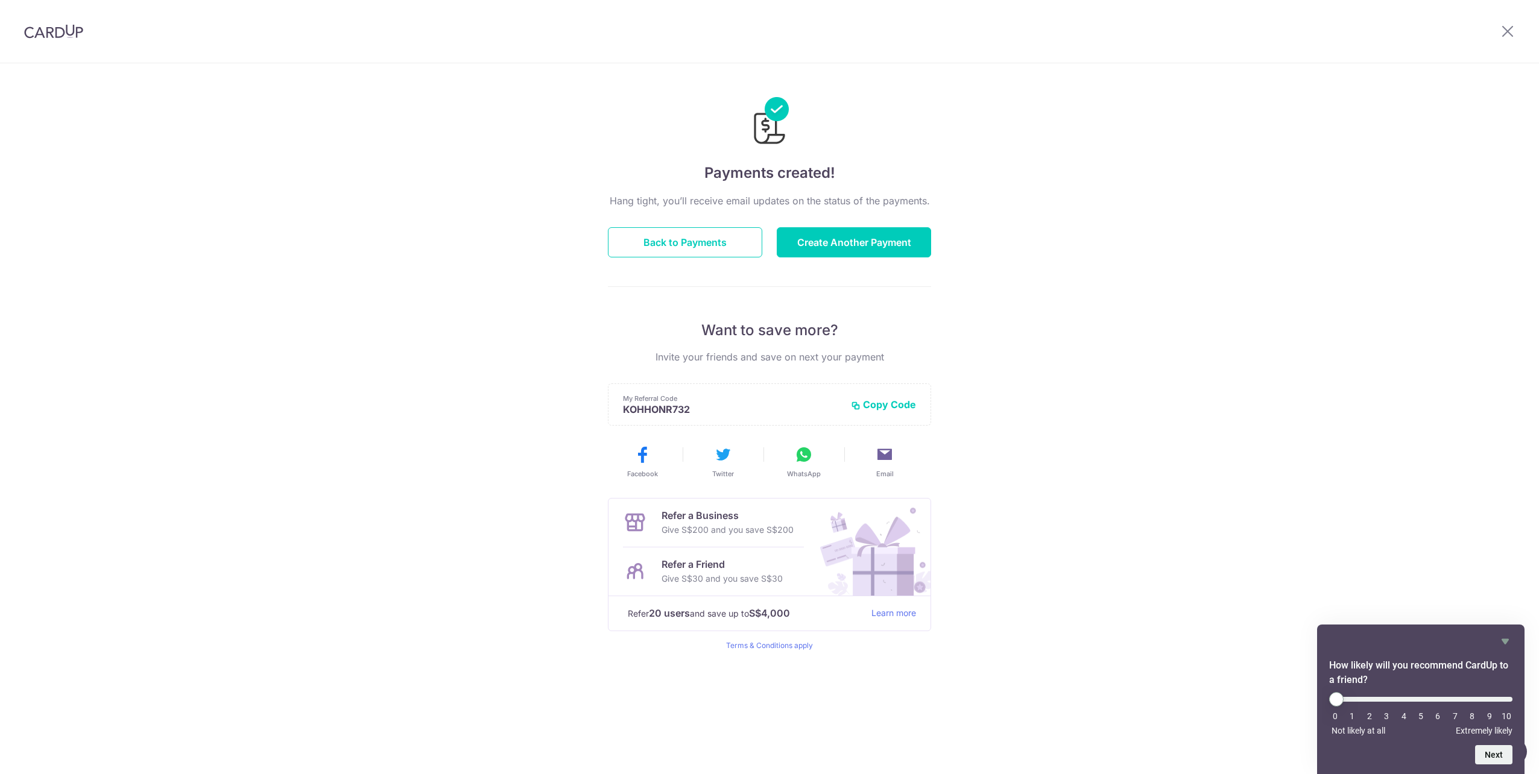
click at [1121, 254] on div "Payments created! Hang tight, you’ll receive email updates on the status of the…" at bounding box center [769, 418] width 1539 height 711
click at [856, 237] on button "Create Another Payment" at bounding box center [854, 242] width 154 height 30
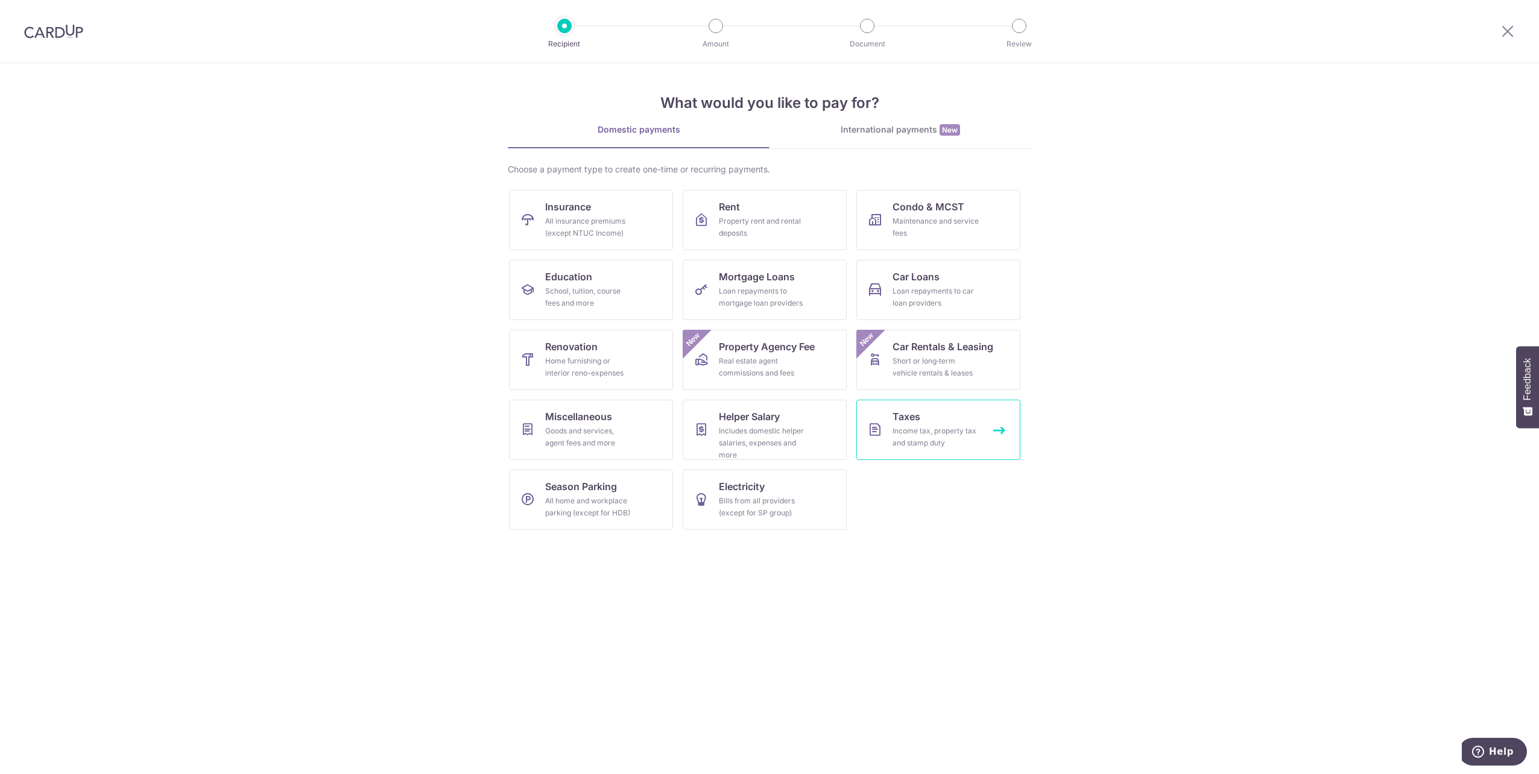
click at [899, 420] on span "Taxes" at bounding box center [907, 417] width 28 height 14
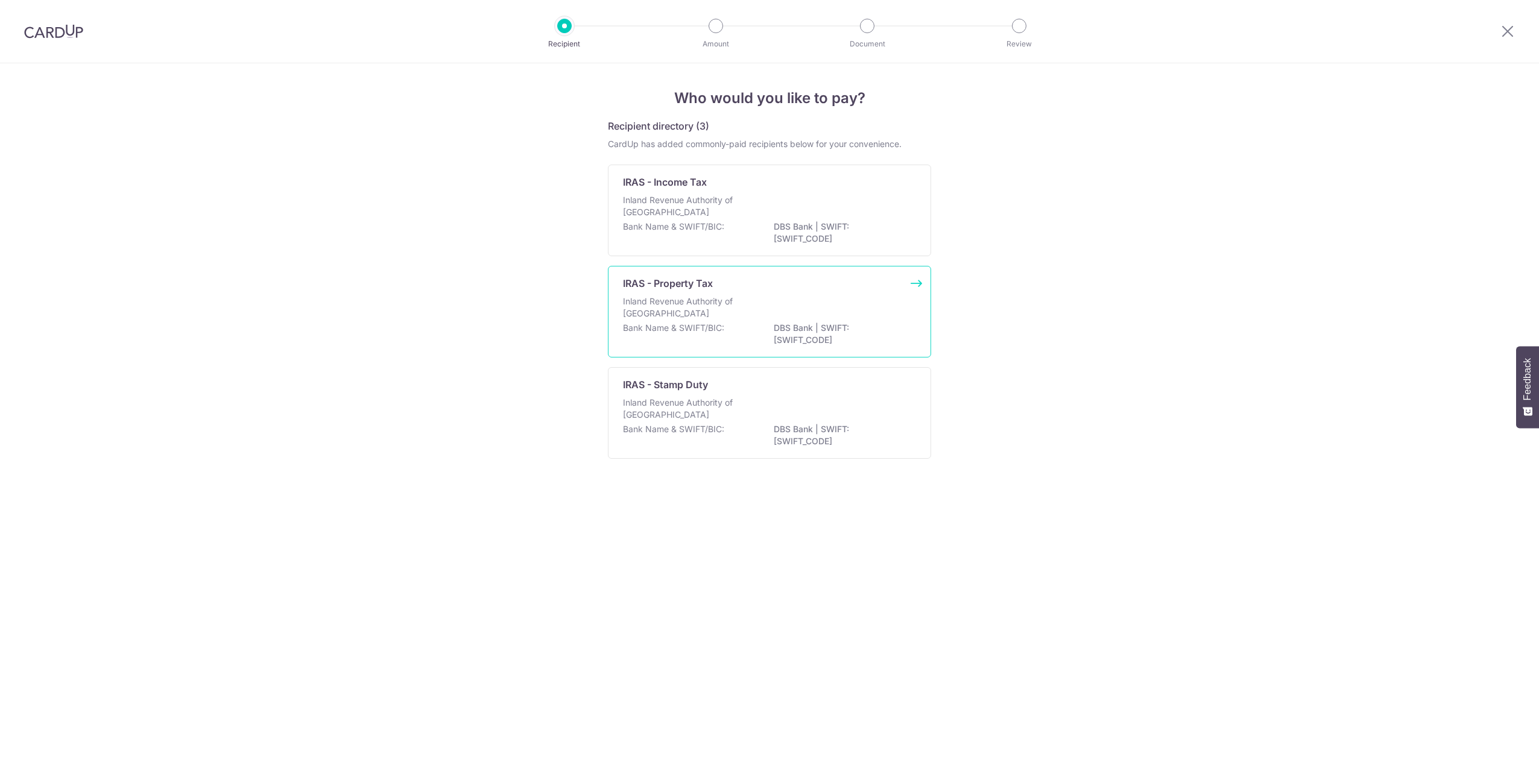
click at [736, 309] on p "Inland Revenue Authority of [GEOGRAPHIC_DATA]" at bounding box center [687, 308] width 128 height 24
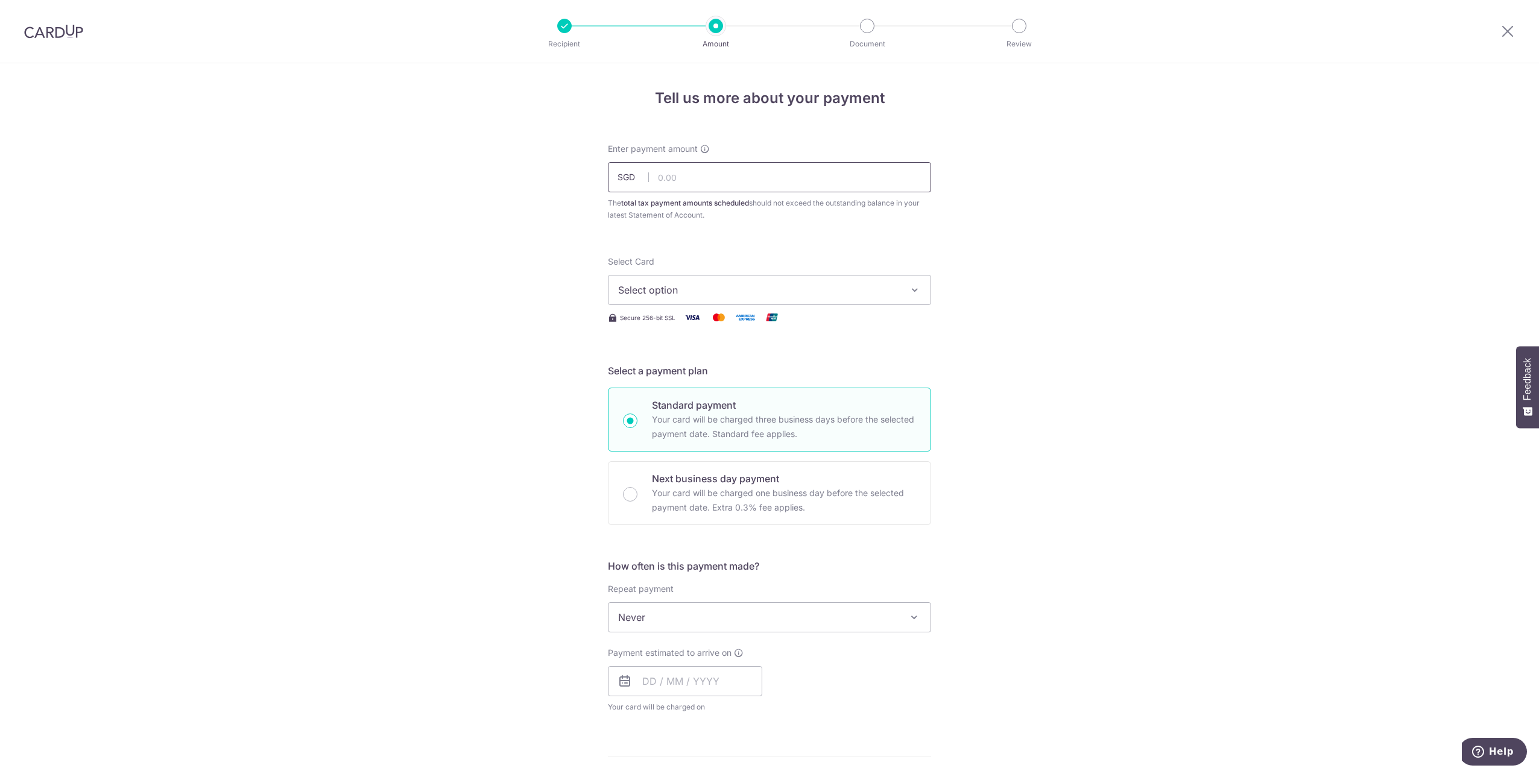
click at [737, 169] on input "text" at bounding box center [769, 177] width 323 height 30
paste input "S$63.91"
type input "63.91"
click at [1119, 249] on div "Tell us more about your payment Enter payment amount SGD 63.91 63.91 The total …" at bounding box center [769, 623] width 1539 height 1120
click at [717, 290] on span "Select option" at bounding box center [758, 290] width 281 height 14
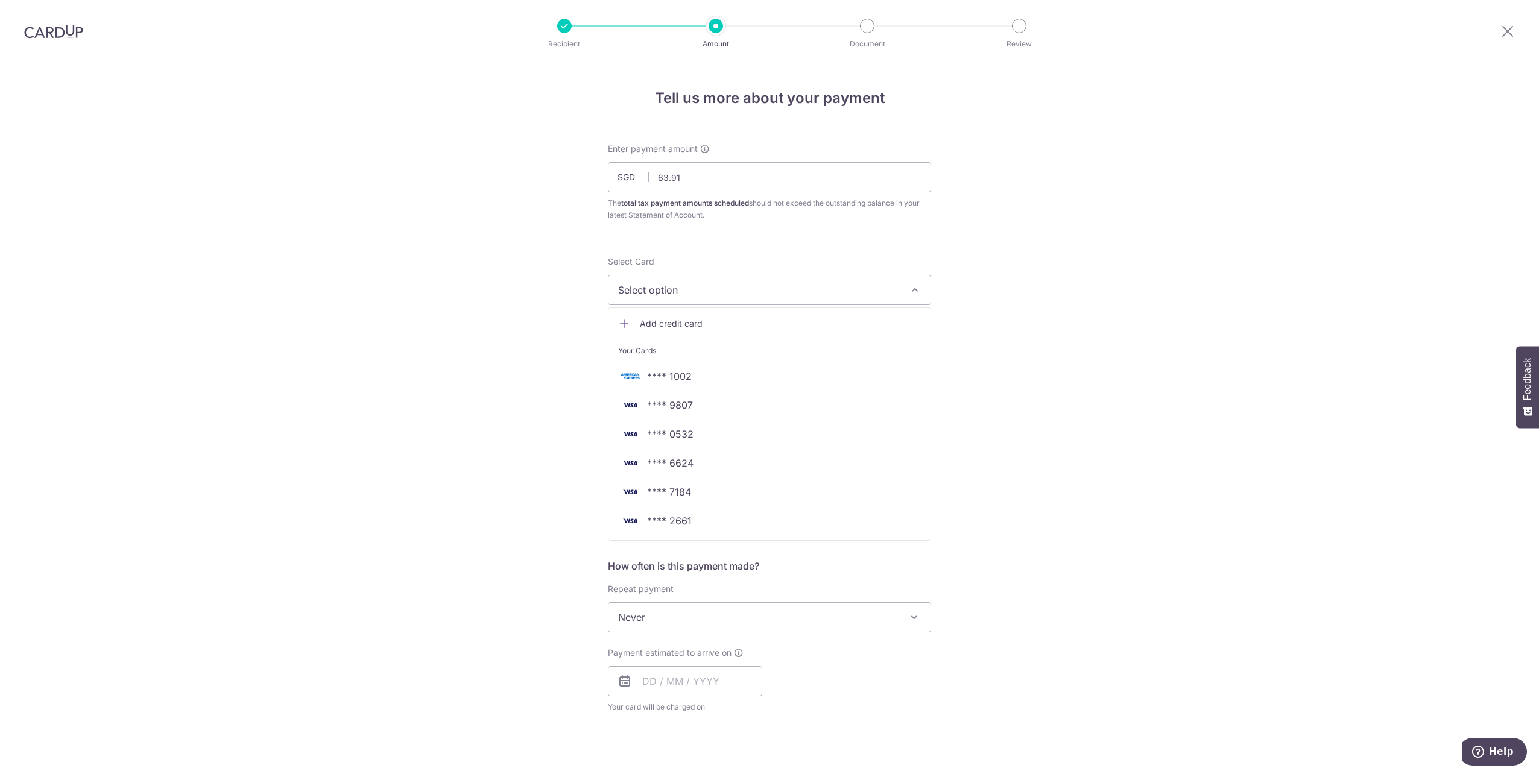
click at [1088, 341] on div "Tell us more about your payment Enter payment amount SGD 63.91 63.91 The total …" at bounding box center [769, 623] width 1539 height 1120
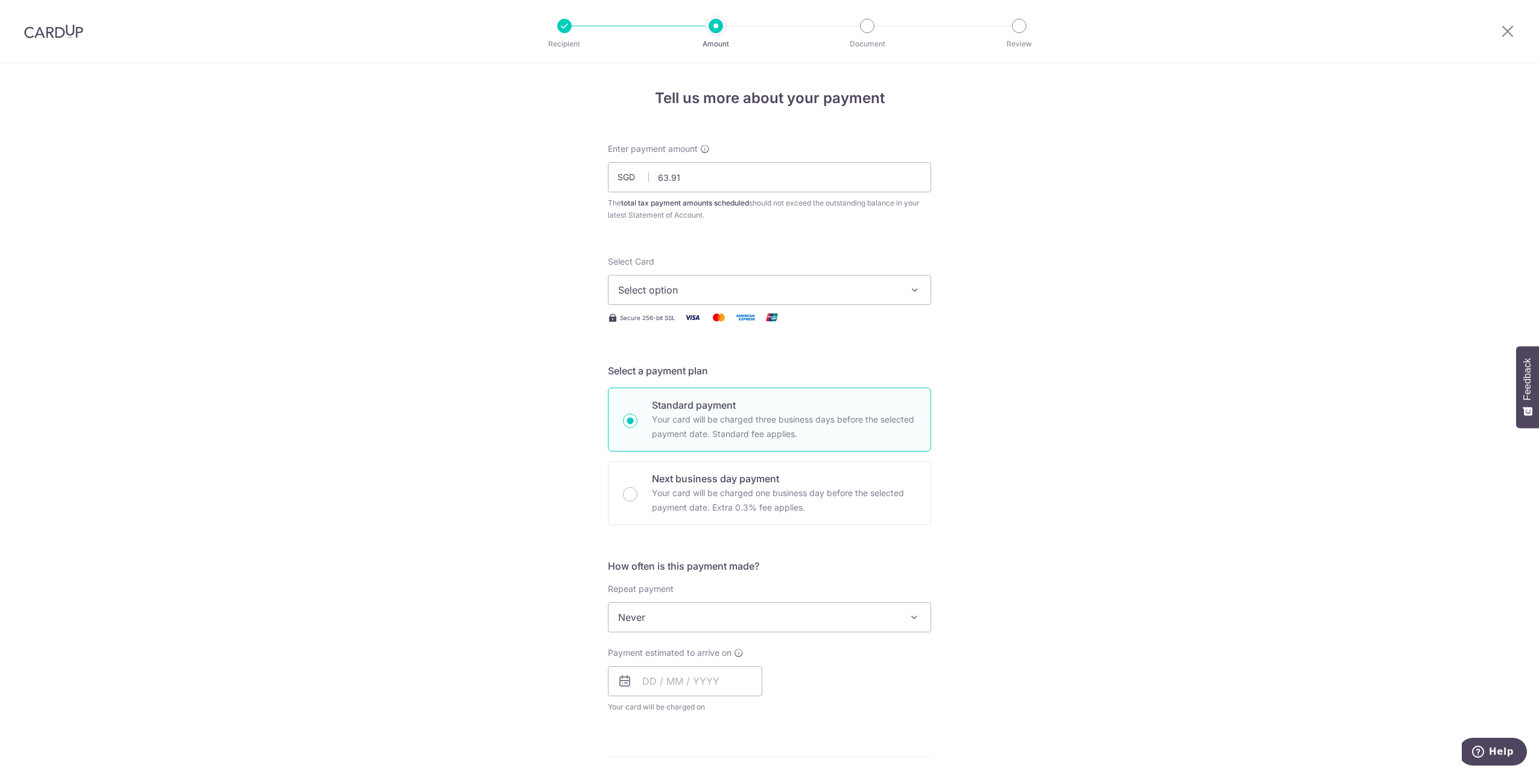
click at [741, 293] on span "Select option" at bounding box center [758, 290] width 281 height 14
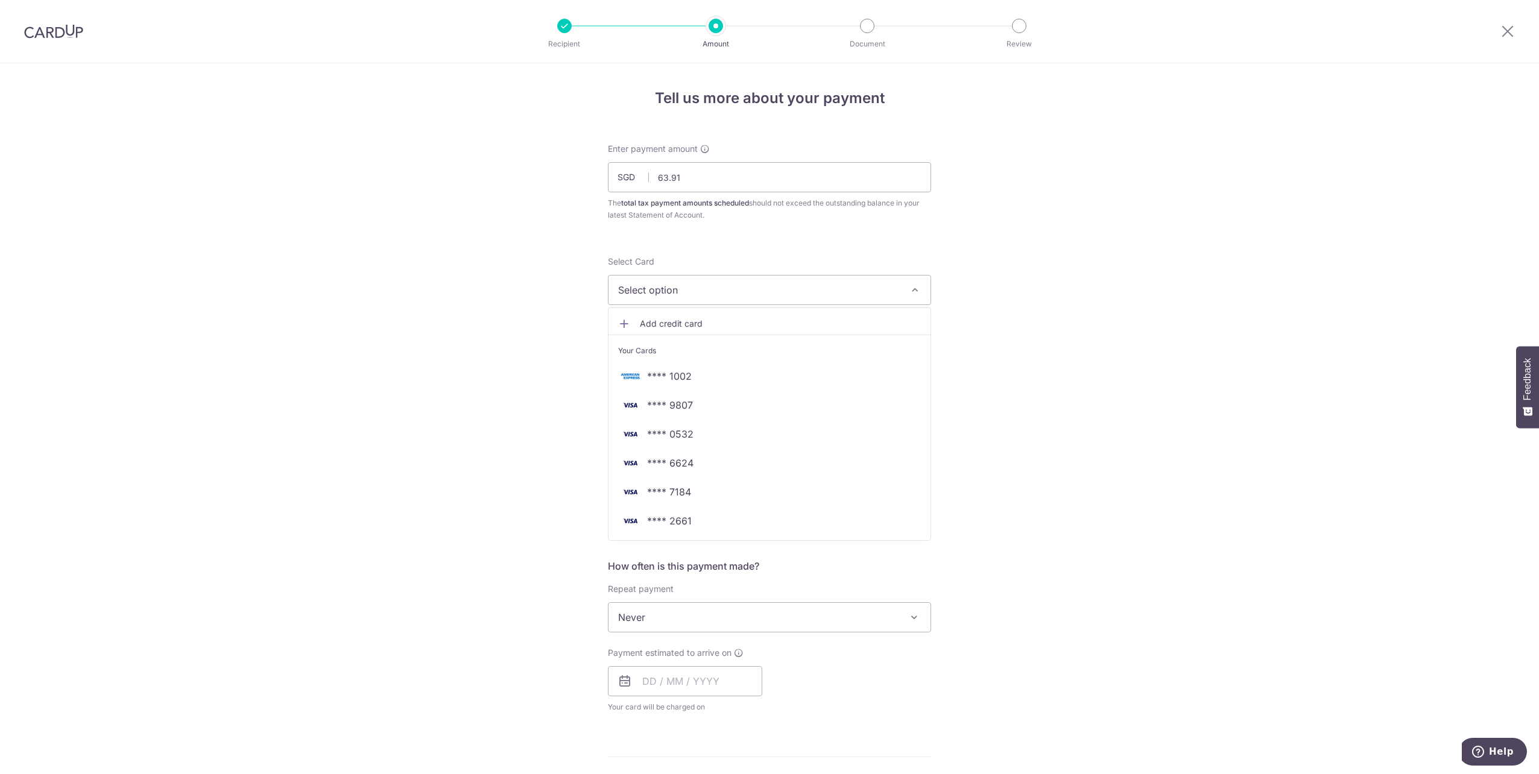
click at [1139, 261] on div "Tell us more about your payment Enter payment amount SGD 63.91 63.91 The total …" at bounding box center [769, 623] width 1539 height 1120
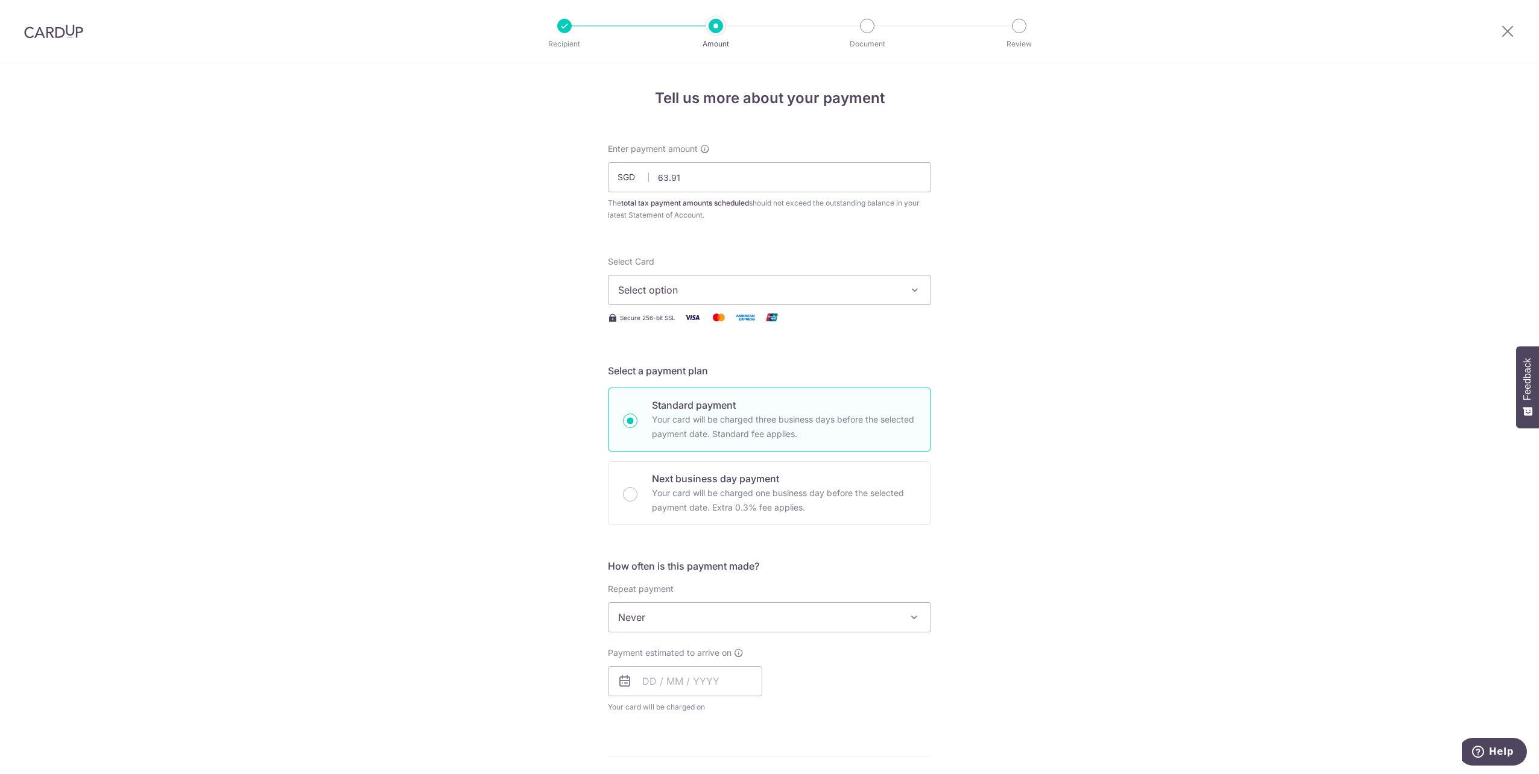
click at [735, 291] on span "Select option" at bounding box center [758, 290] width 281 height 14
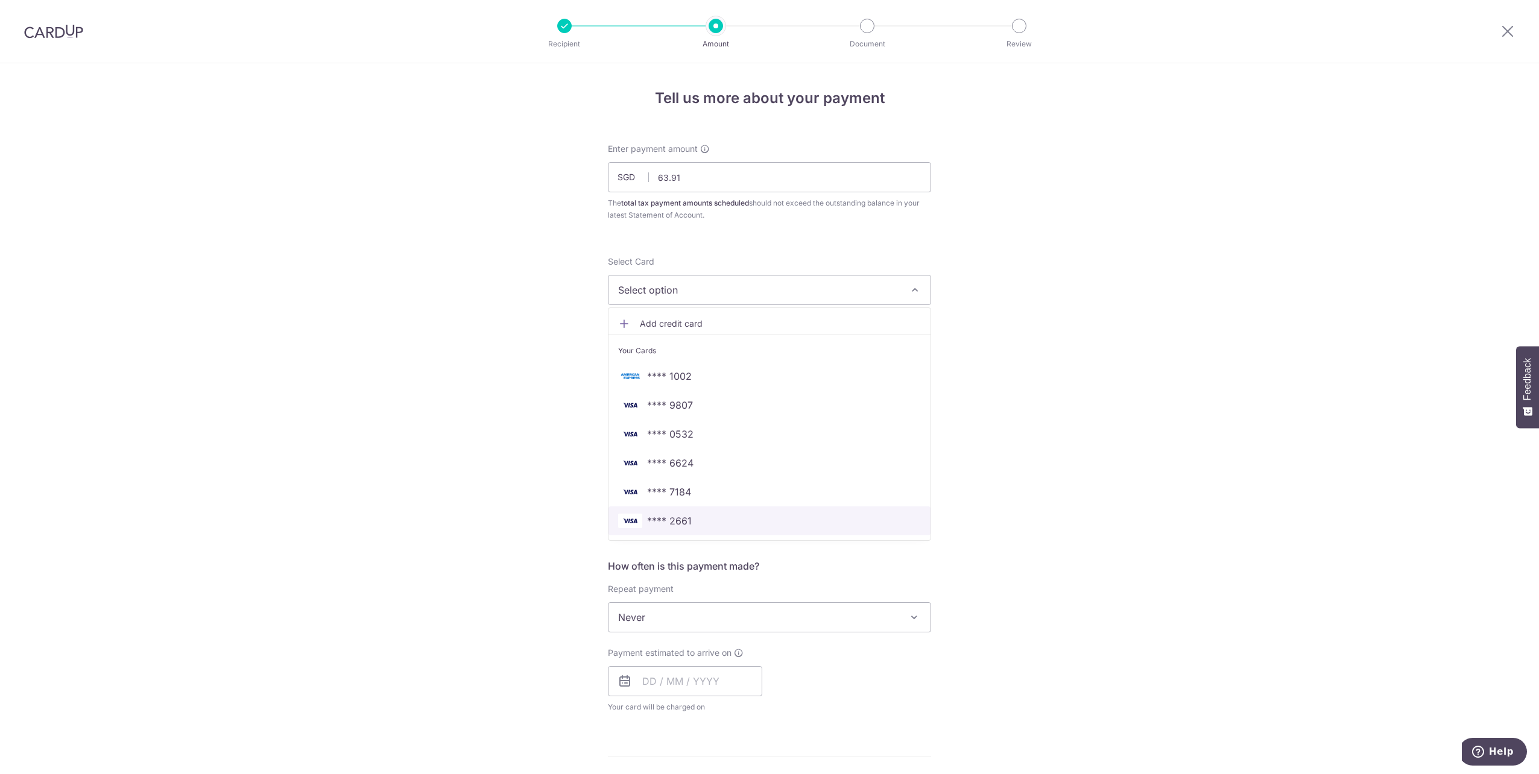
drag, startPoint x: 664, startPoint y: 514, endPoint x: 1116, endPoint y: 425, distance: 461.1
click at [664, 514] on span "**** 2661" at bounding box center [669, 521] width 45 height 14
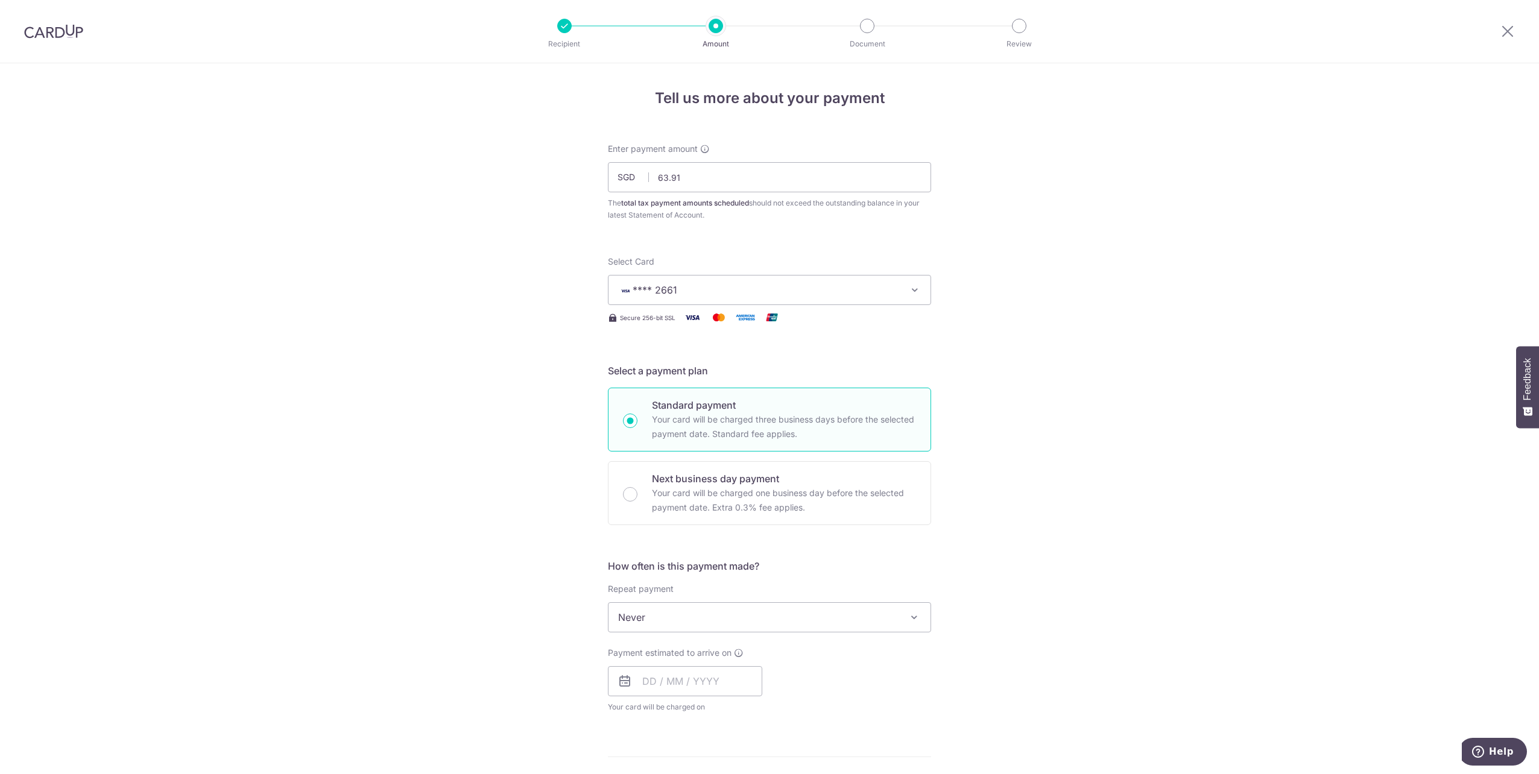
click at [1116, 425] on div "Tell us more about your payment Enter payment amount SGD 63.91 63.91 The total …" at bounding box center [769, 647] width 1539 height 1169
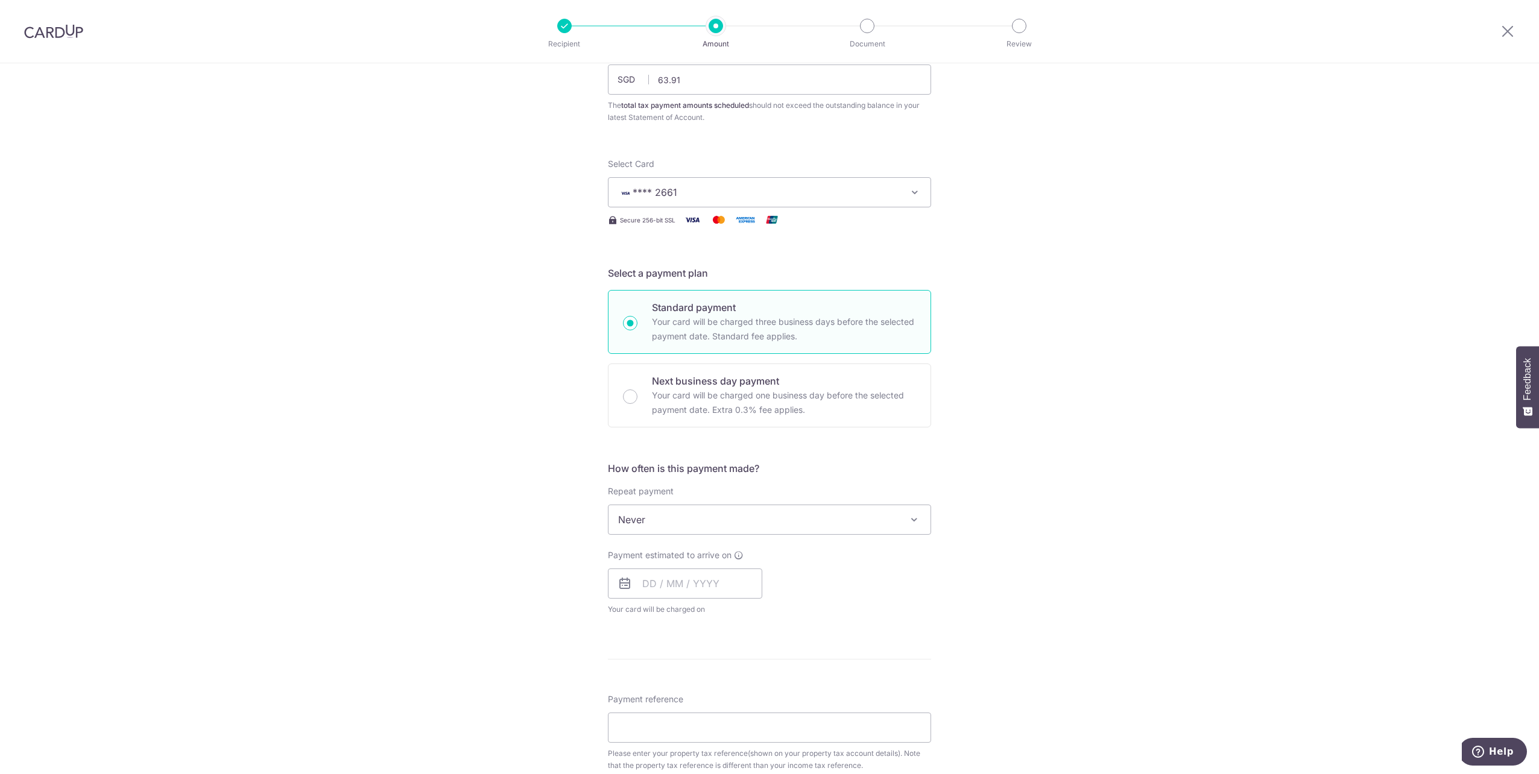
scroll to position [121, 0]
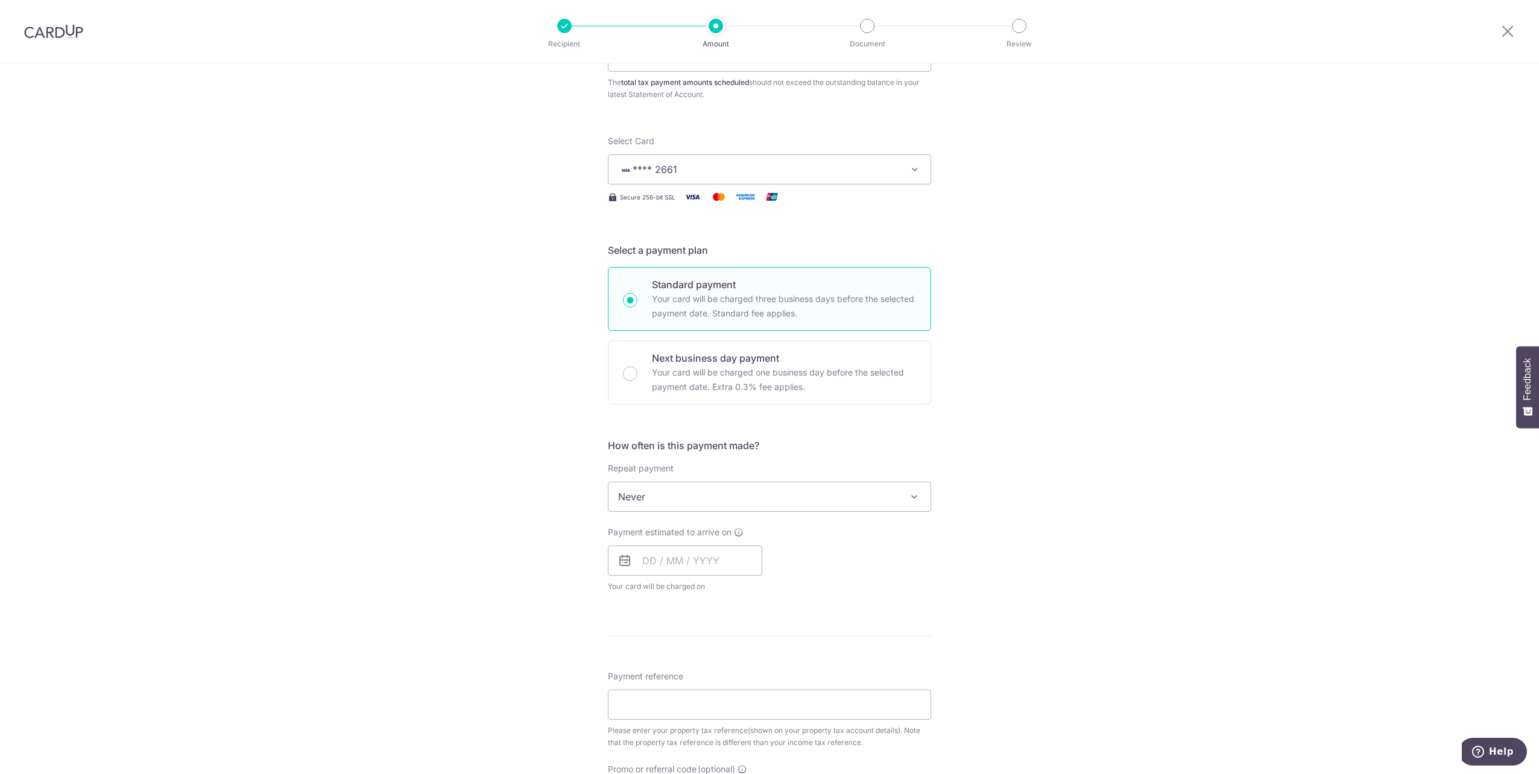
click at [686, 494] on span "Never" at bounding box center [770, 497] width 322 height 29
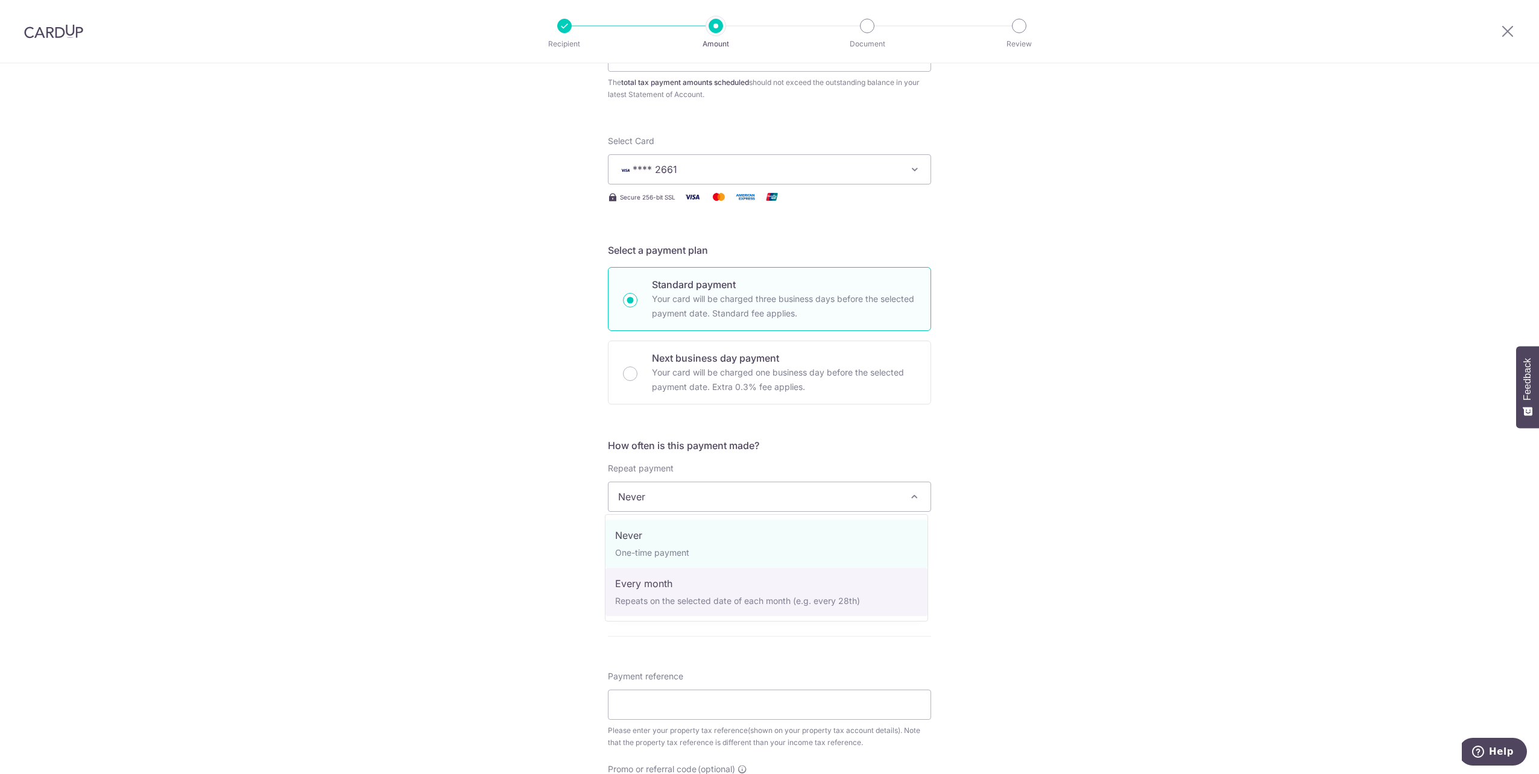
select select "3"
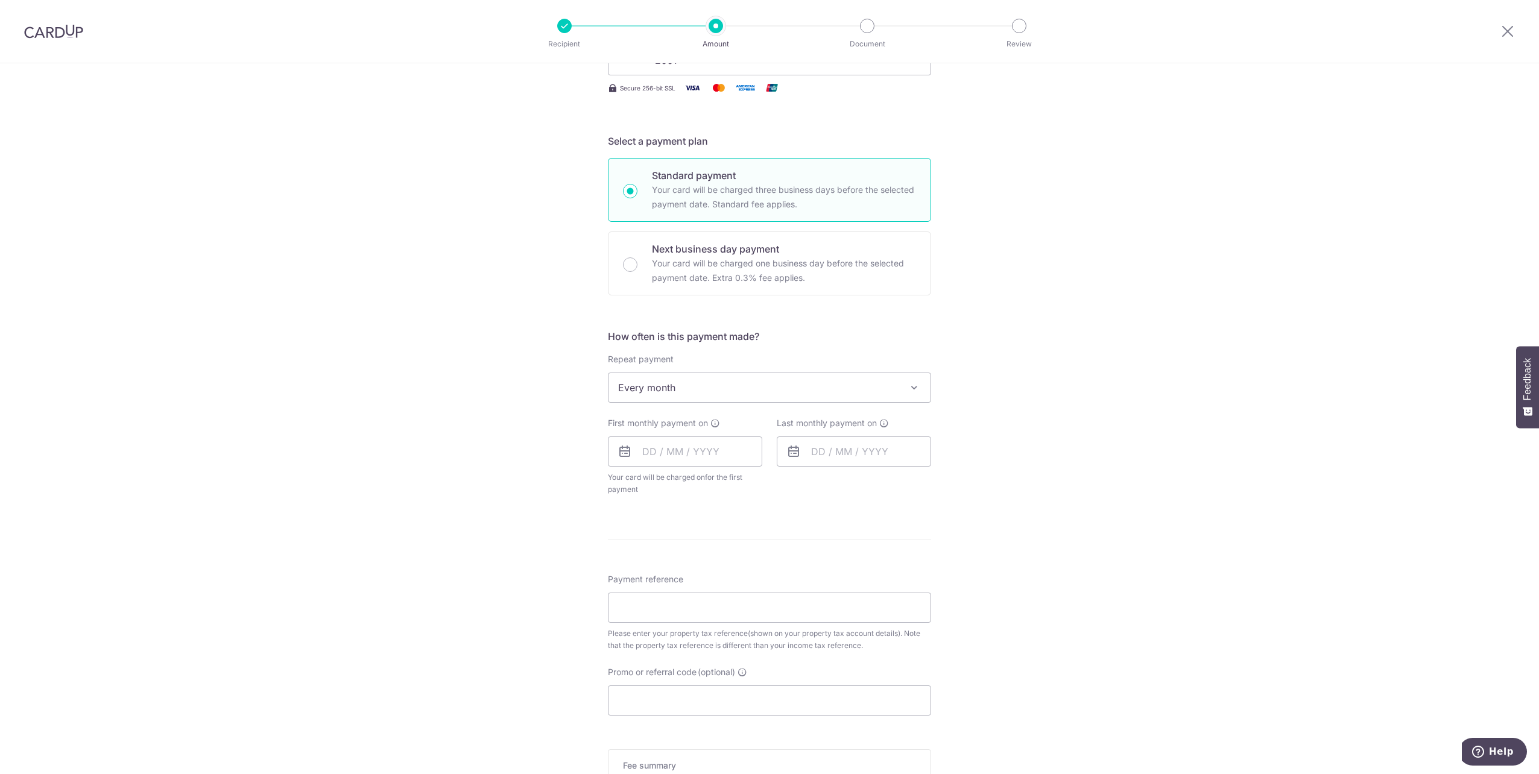
scroll to position [241, 0]
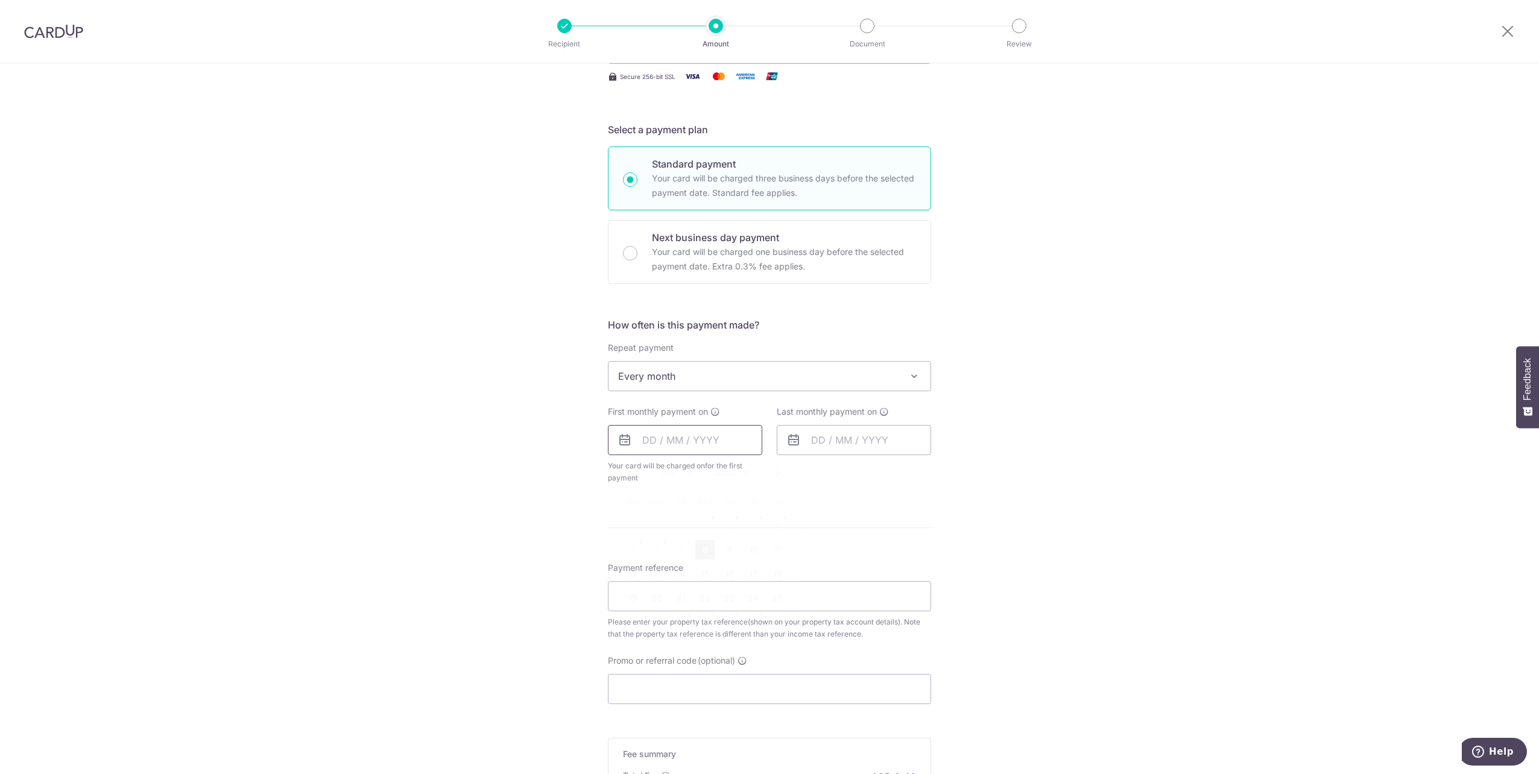
click at [727, 445] on input "text" at bounding box center [685, 440] width 154 height 30
drag, startPoint x: 704, startPoint y: 578, endPoint x: 885, endPoint y: 489, distance: 201.5
click at [705, 579] on link "15" at bounding box center [704, 574] width 19 height 19
type input "[DATE]"
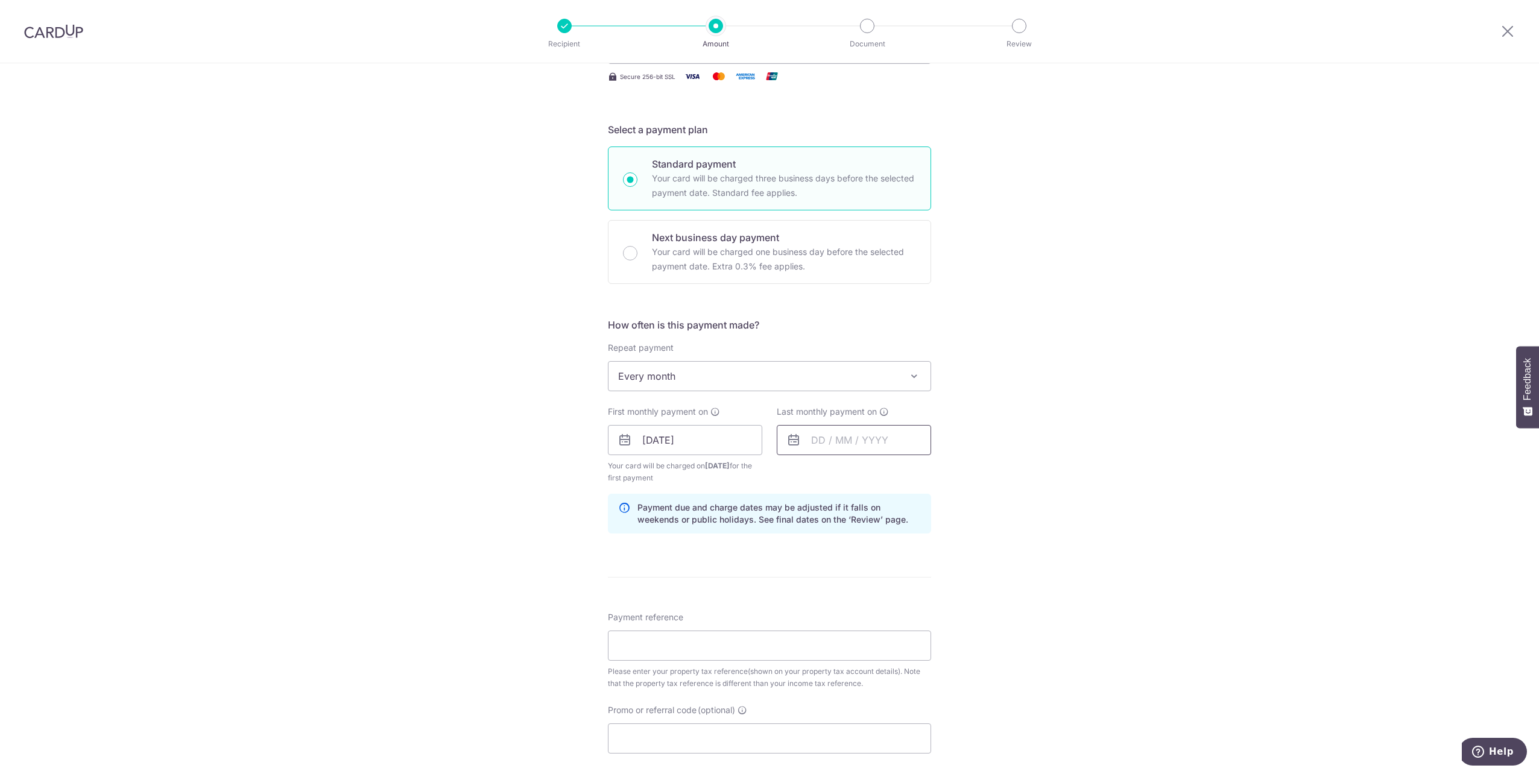
click at [855, 443] on input "text" at bounding box center [854, 440] width 154 height 30
click at [944, 474] on link "Next" at bounding box center [947, 473] width 14 height 14
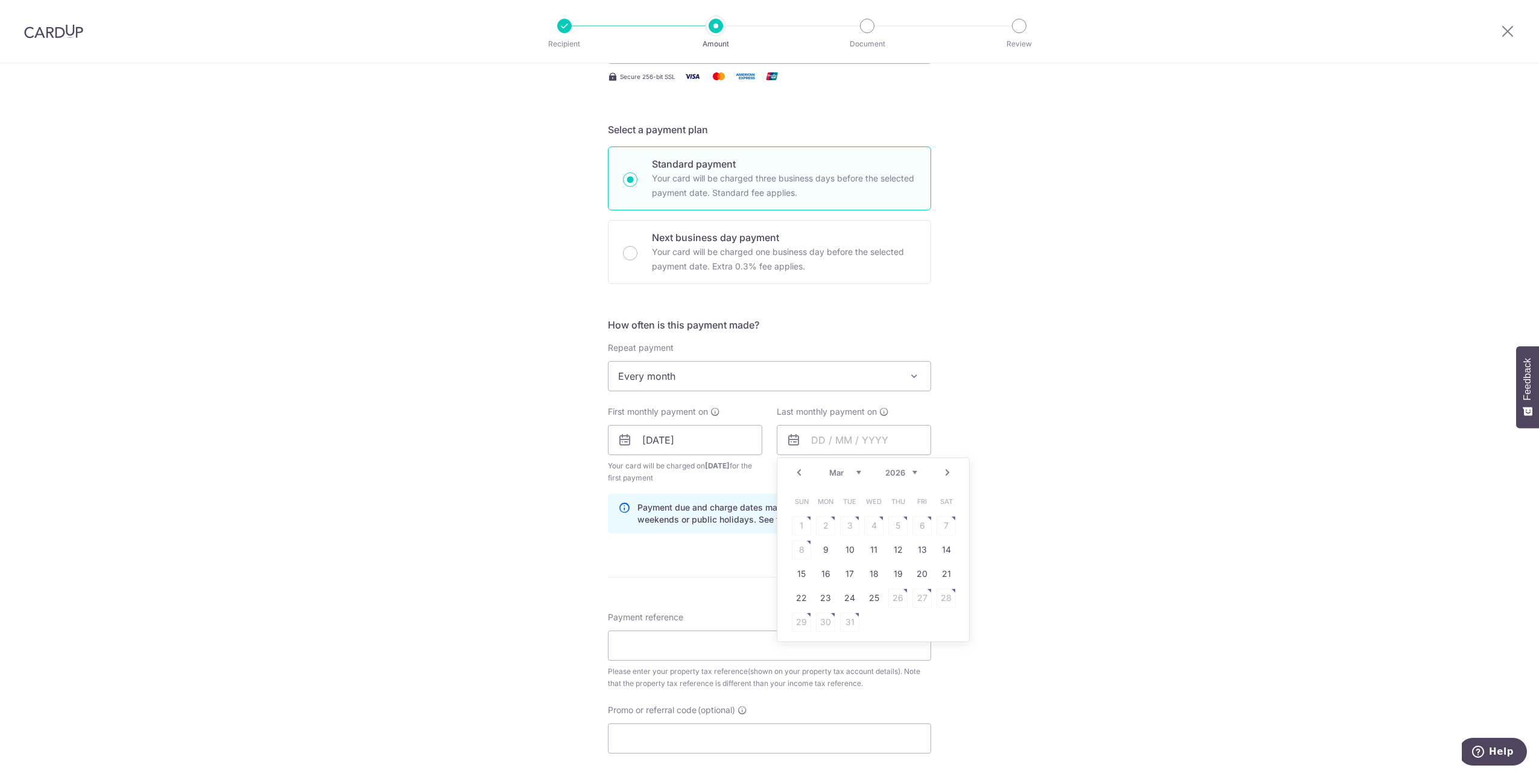
click at [944, 474] on link "Next" at bounding box center [947, 473] width 14 height 14
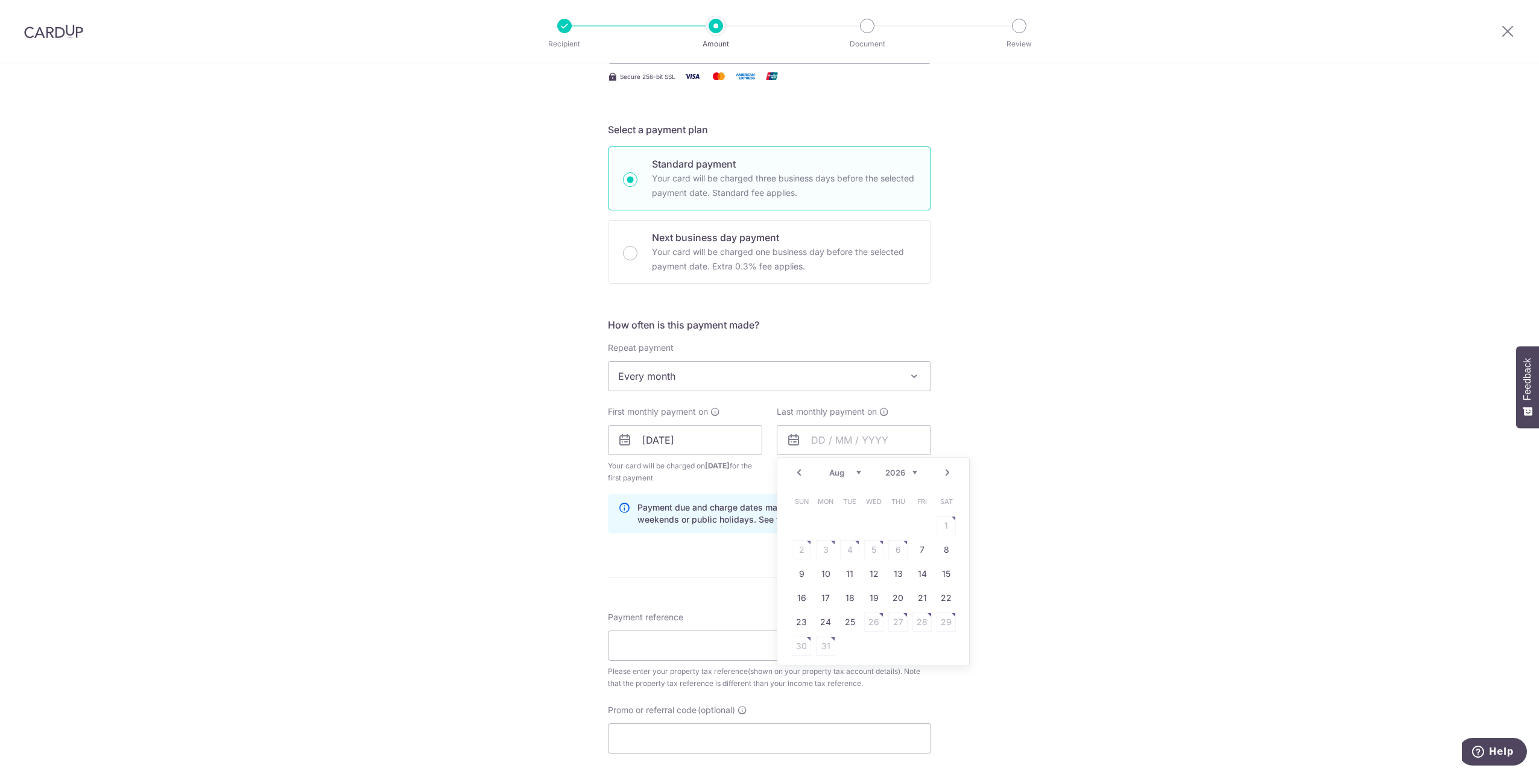
click at [944, 474] on link "Next" at bounding box center [947, 473] width 14 height 14
click at [944, 474] on div "Prev Next Jan Feb Mar Apr May Jun [DATE] Aug Sep Oct [DATE] 2026" at bounding box center [873, 472] width 192 height 29
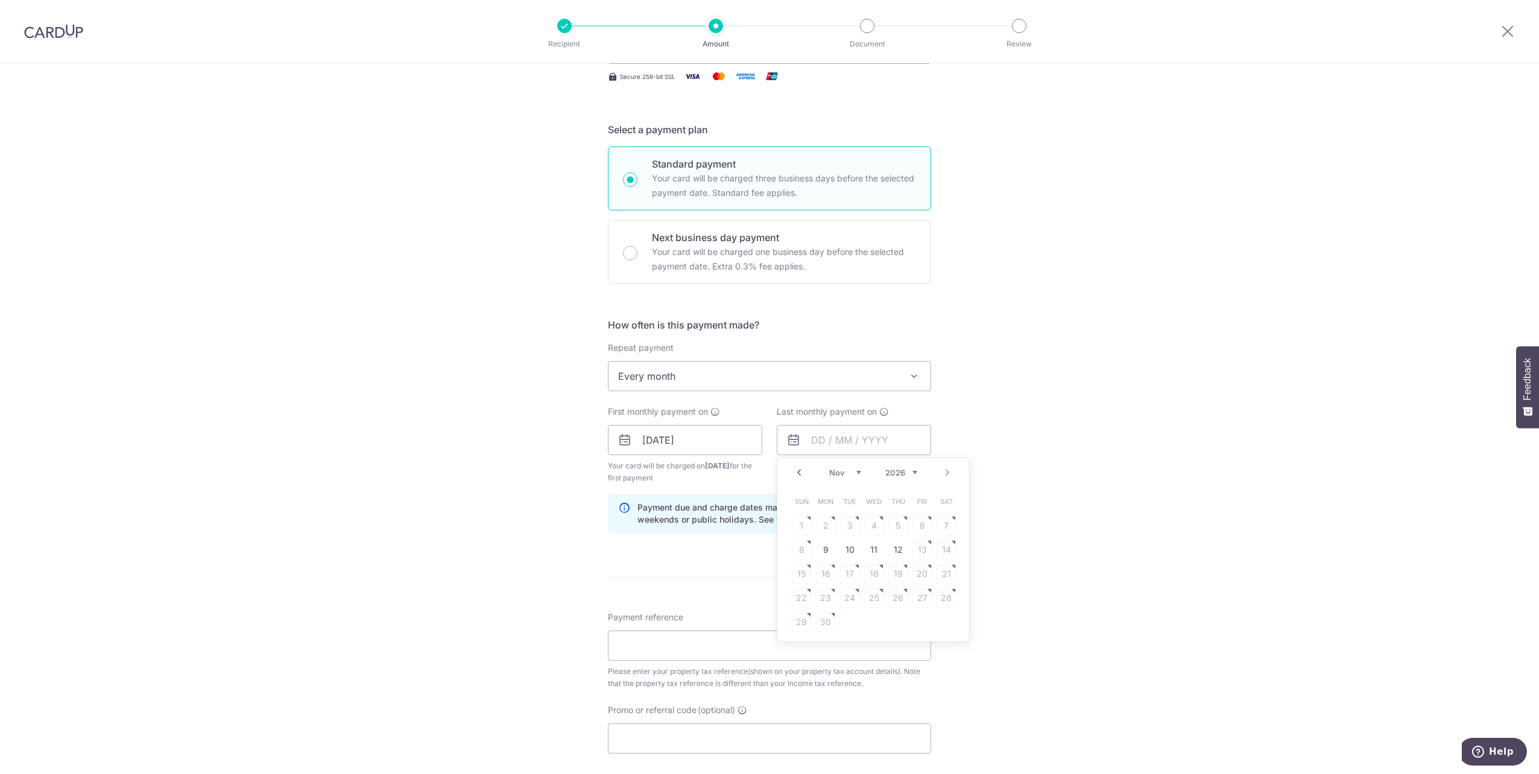
click at [794, 474] on link "Prev" at bounding box center [799, 473] width 14 height 14
click at [896, 577] on link "15" at bounding box center [897, 574] width 19 height 19
type input "[DATE]"
click at [1028, 543] on div "Tell us more about your payment Enter payment amount SGD 63.91 63.91 The total …" at bounding box center [769, 437] width 1539 height 1231
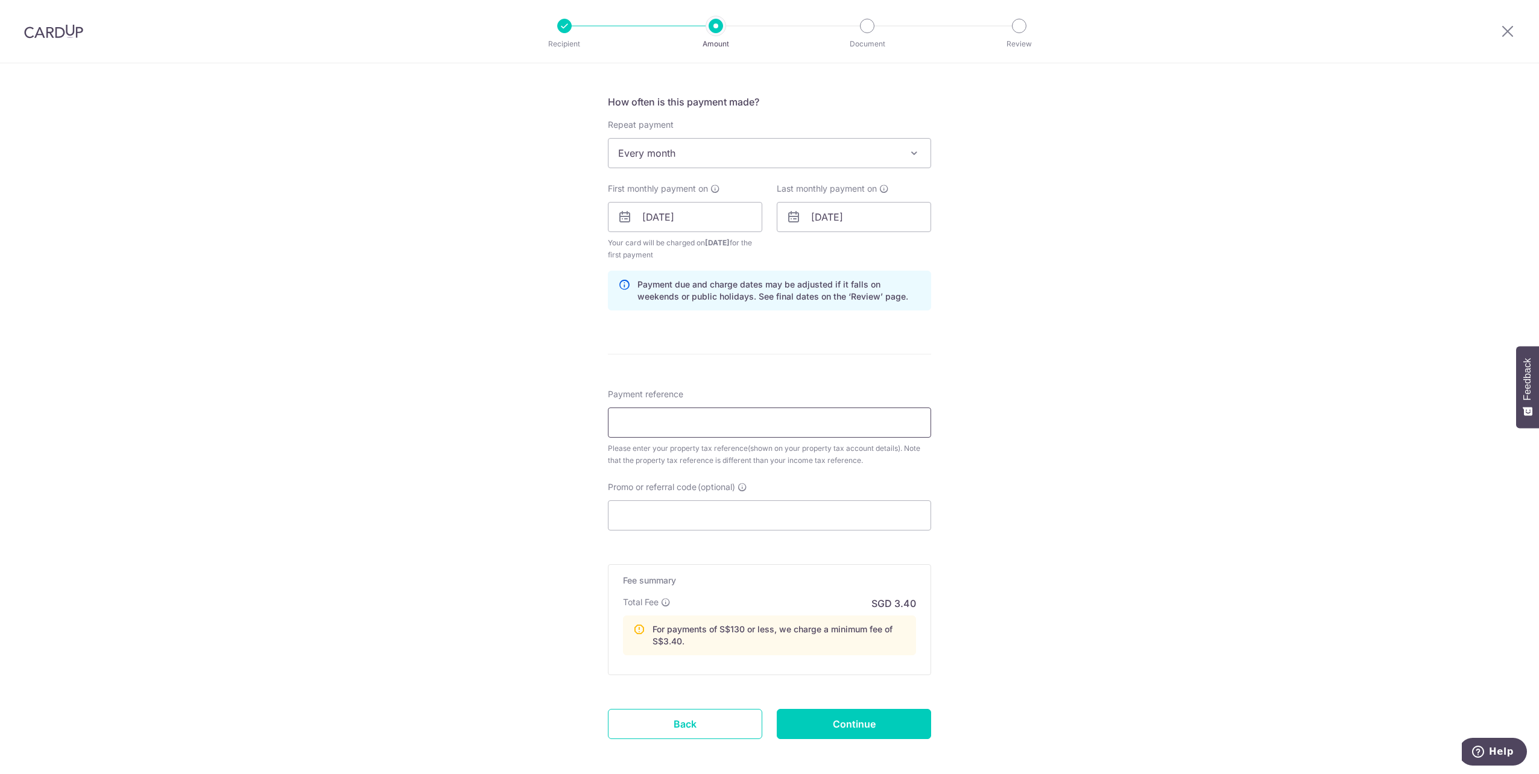
scroll to position [483, 0]
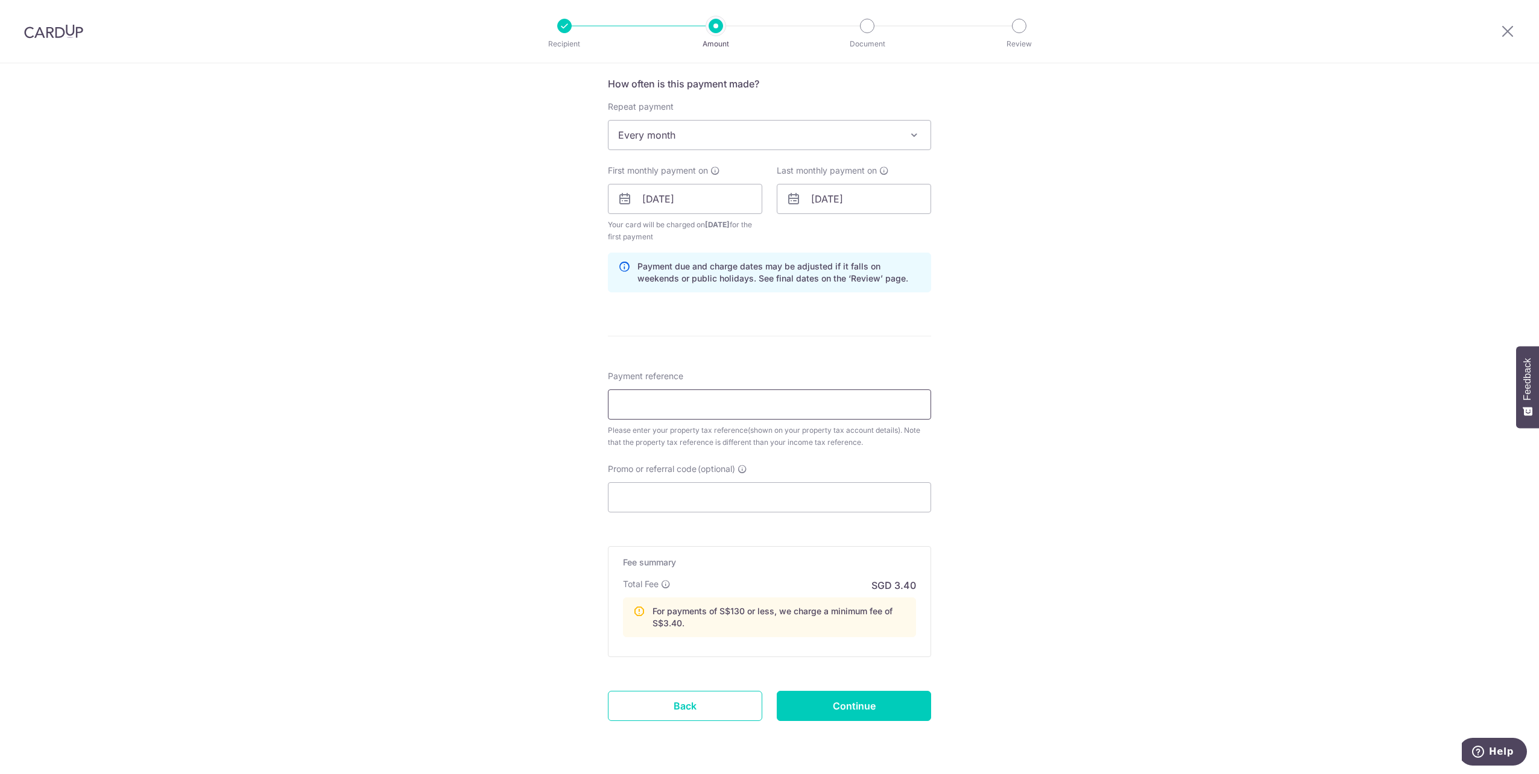
click at [674, 393] on input "Payment reference" at bounding box center [769, 405] width 323 height 30
paste input "3HOME2"
click at [1036, 444] on div "Tell us more about your payment Enter payment amount SGD 63.91 63.91 The total …" at bounding box center [769, 196] width 1539 height 1231
drag, startPoint x: 642, startPoint y: 399, endPoint x: 573, endPoint y: 410, distance: 70.2
click at [562, 407] on div "Tell us more about your payment Enter payment amount SGD 63.91 63.91 The total …" at bounding box center [769, 196] width 1539 height 1231
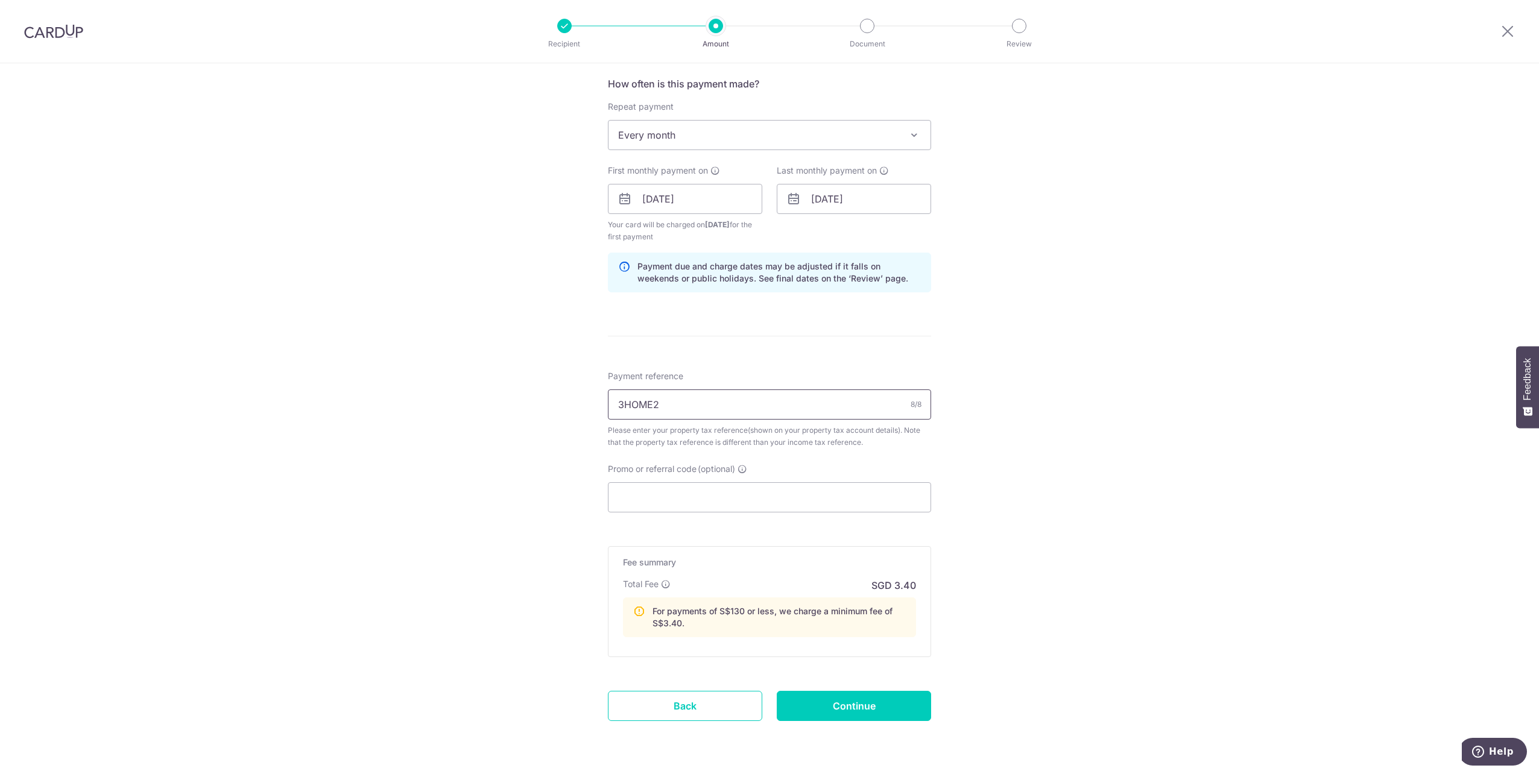
click at [622, 403] on input "3HOME2" at bounding box center [769, 405] width 323 height 30
click at [665, 406] on input "3HOME2" at bounding box center [769, 405] width 323 height 30
type input "3HOME2"
click at [671, 490] on input "Promo or referral code (optional)" at bounding box center [769, 498] width 323 height 30
paste input "3HOME25R"
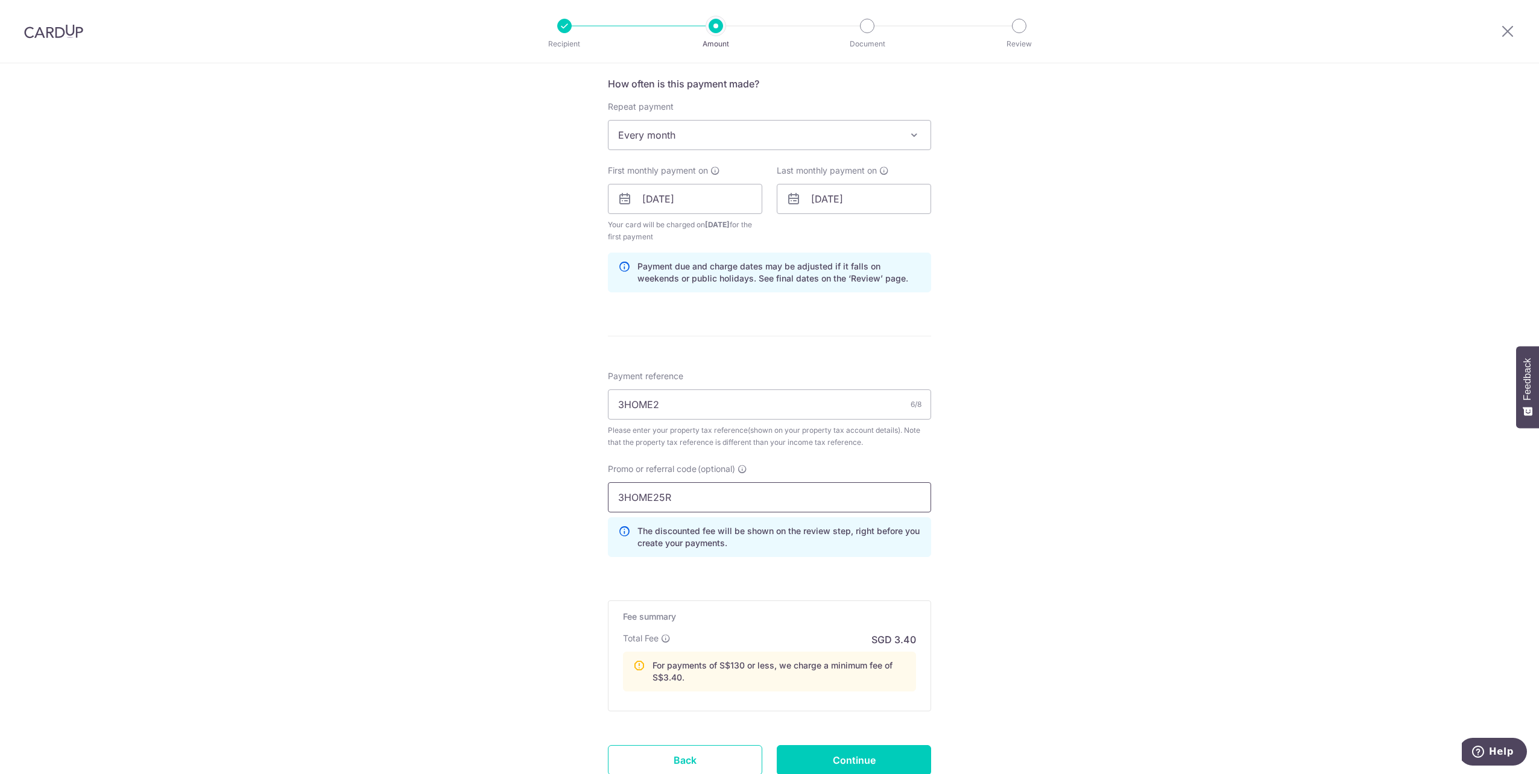
drag, startPoint x: 621, startPoint y: 499, endPoint x: 587, endPoint y: 499, distance: 33.2
click at [587, 499] on div "Tell us more about your payment Enter payment amount SGD 63.91 63.91 The total …" at bounding box center [769, 223] width 1539 height 1285
type input "3HOME25R"
click at [706, 399] on input "3HOME2" at bounding box center [769, 405] width 323 height 30
drag, startPoint x: 706, startPoint y: 399, endPoint x: 478, endPoint y: 402, distance: 227.4
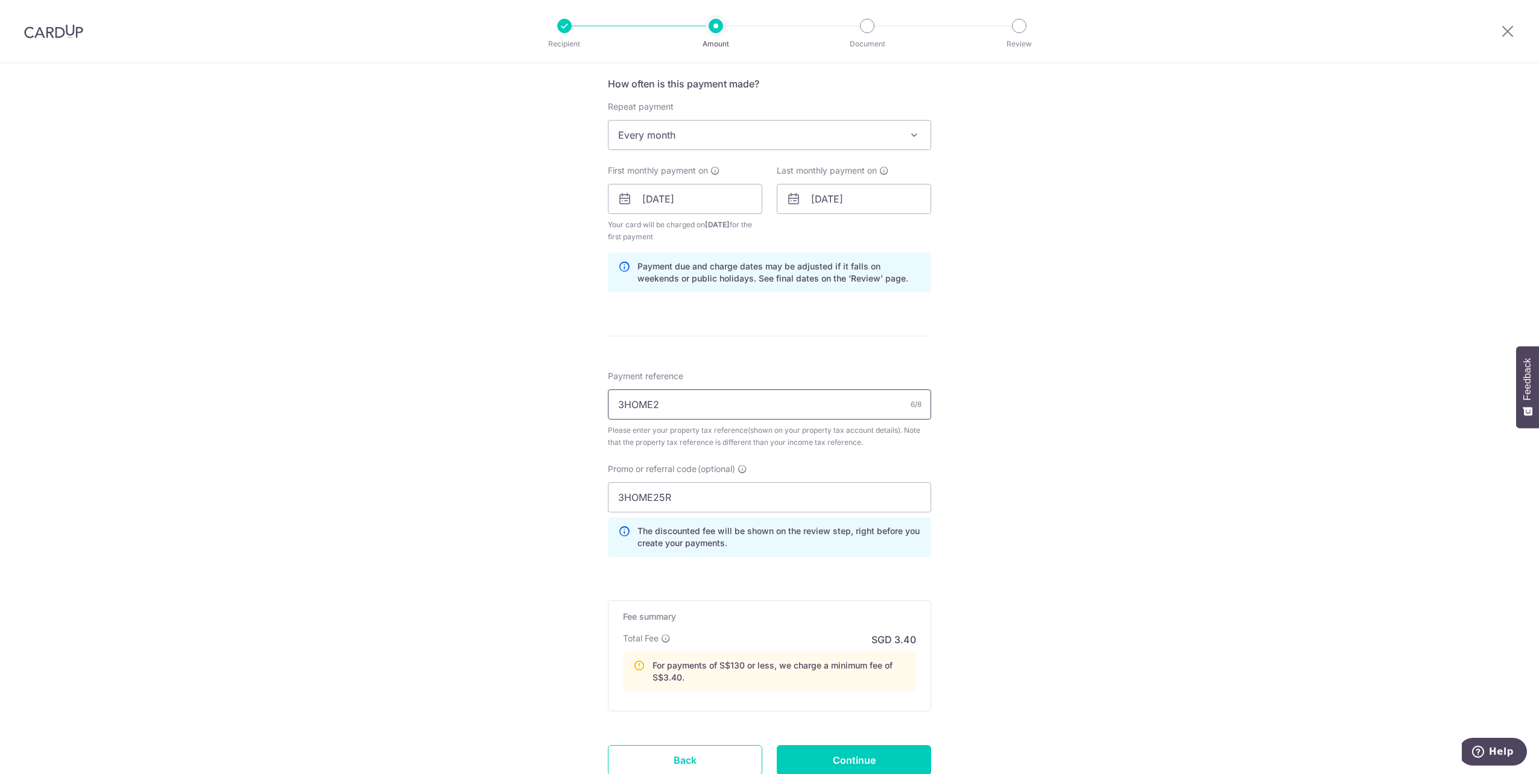
click at [478, 402] on div "Tell us more about your payment Enter payment amount SGD 63.91 63.91 The total …" at bounding box center [769, 223] width 1539 height 1285
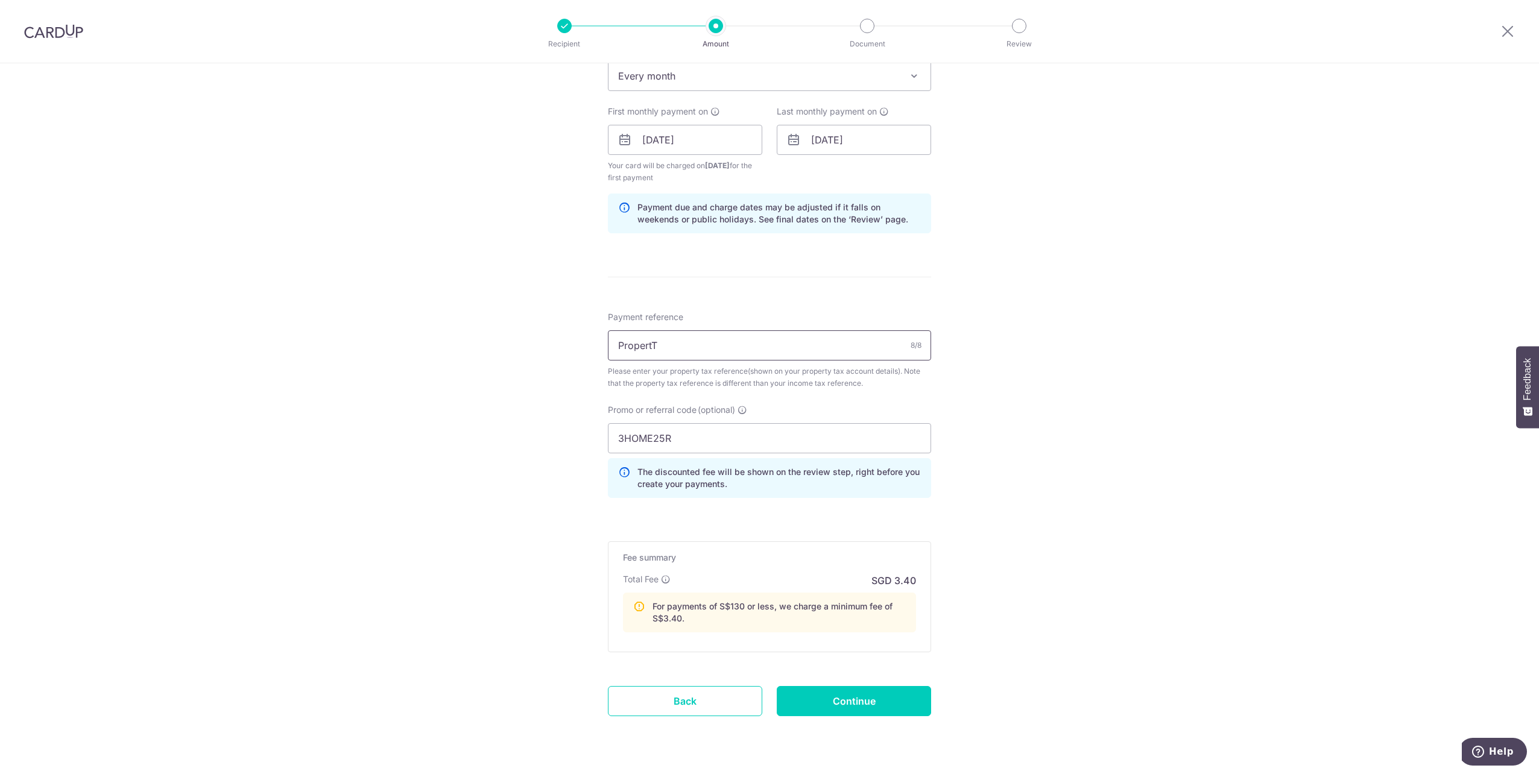
scroll to position [543, 0]
type input "Propert"
click at [852, 144] on input "[DATE]" at bounding box center [854, 139] width 154 height 30
click at [738, 83] on span "Every month" at bounding box center [770, 74] width 322 height 29
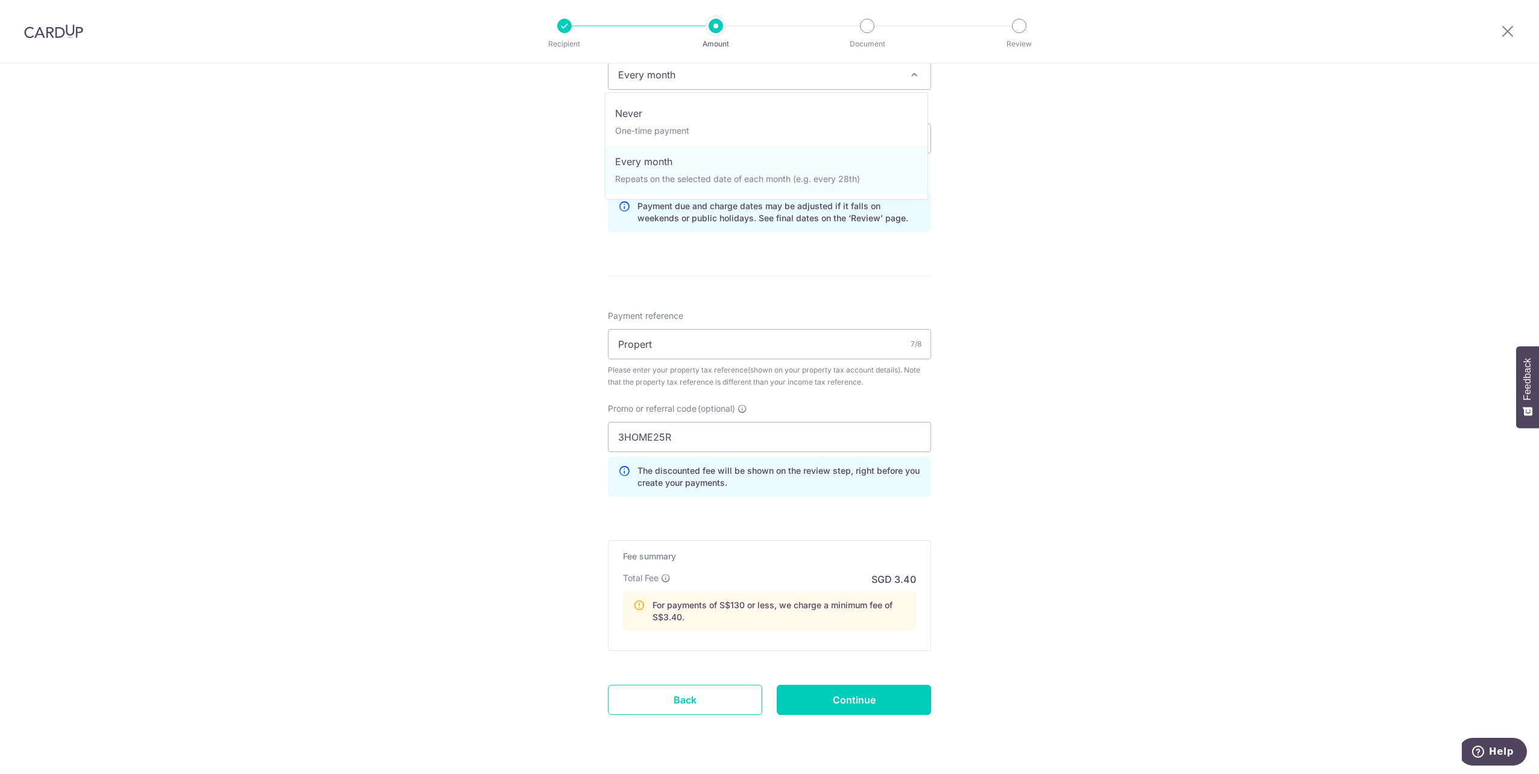
click at [989, 472] on div "Tell us more about your payment Enter payment amount SGD 63.91 63.91 The total …" at bounding box center [769, 163] width 1539 height 1285
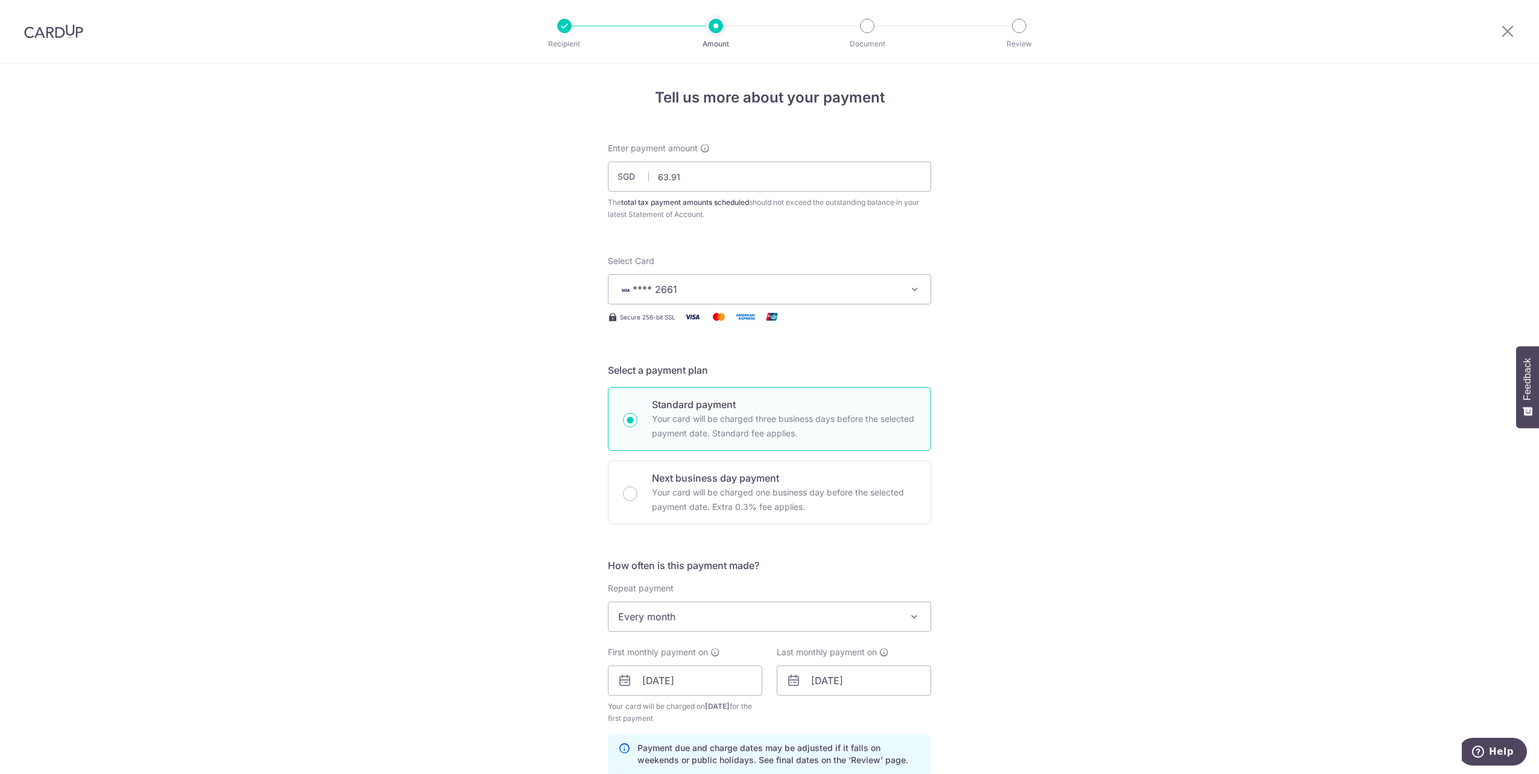
scroll to position [0, 0]
